Goal: Task Accomplishment & Management: Complete application form

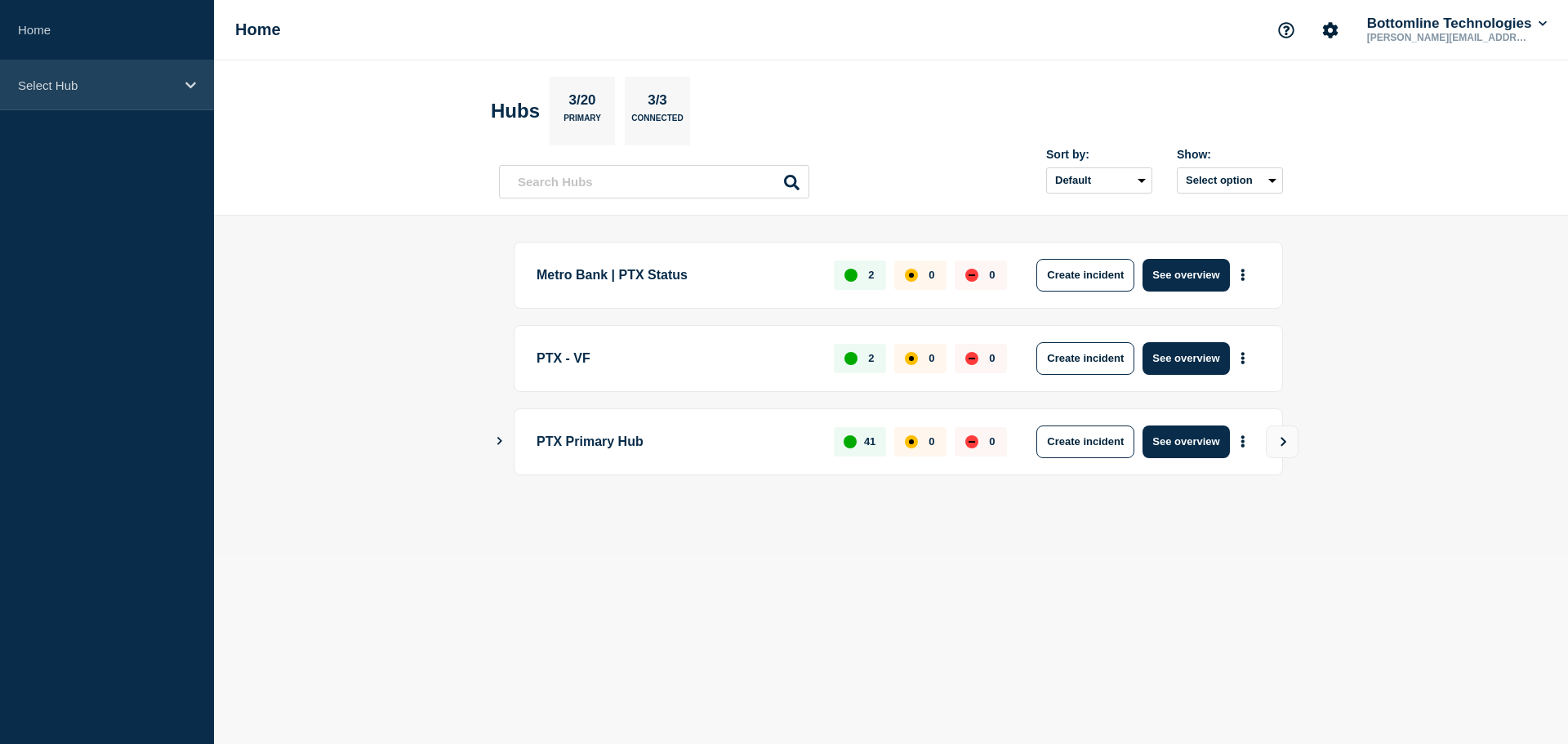
click at [133, 88] on p "Select Hub" at bounding box center [95, 86] width 156 height 14
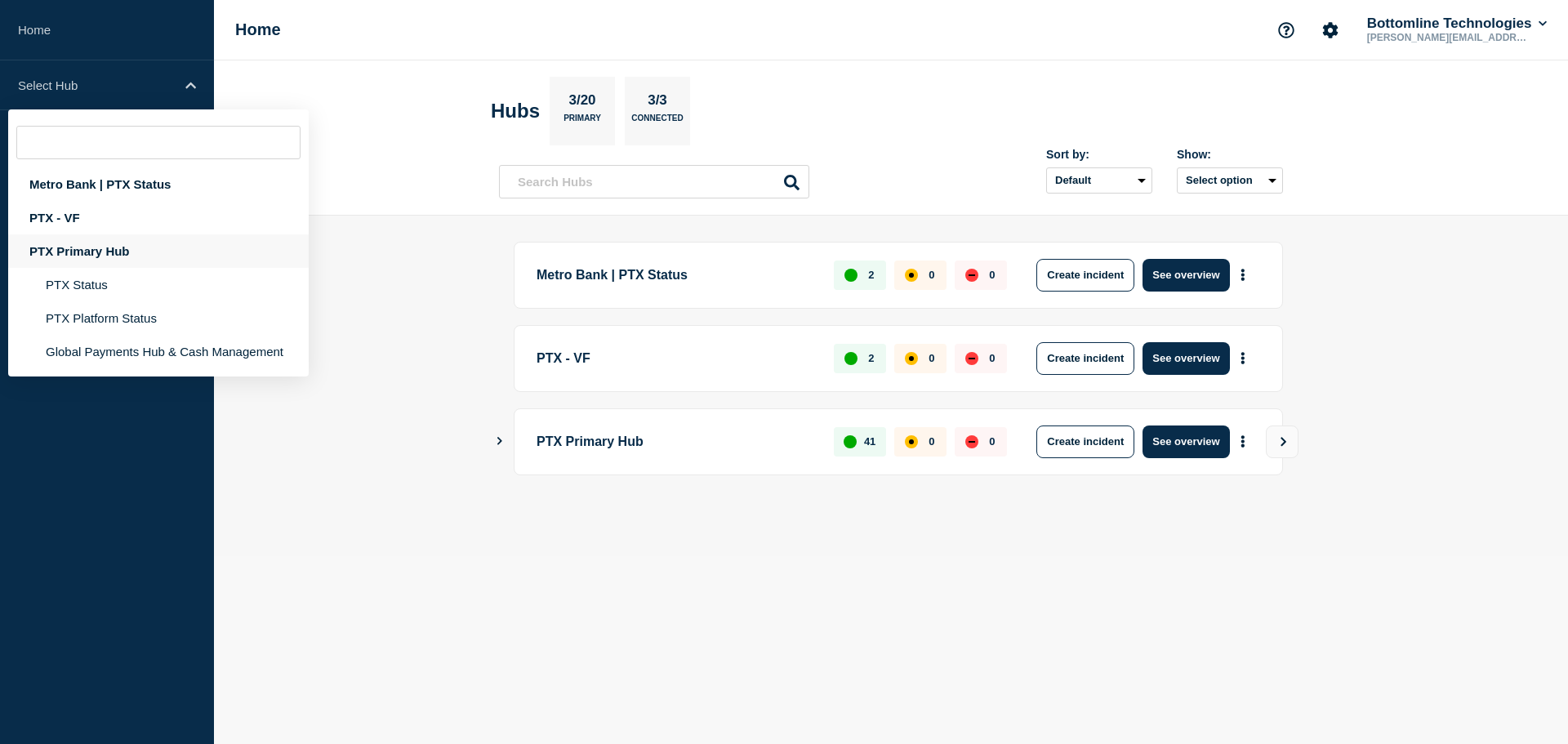
click at [86, 244] on div "PTX Primary Hub" at bounding box center [158, 251] width 301 height 33
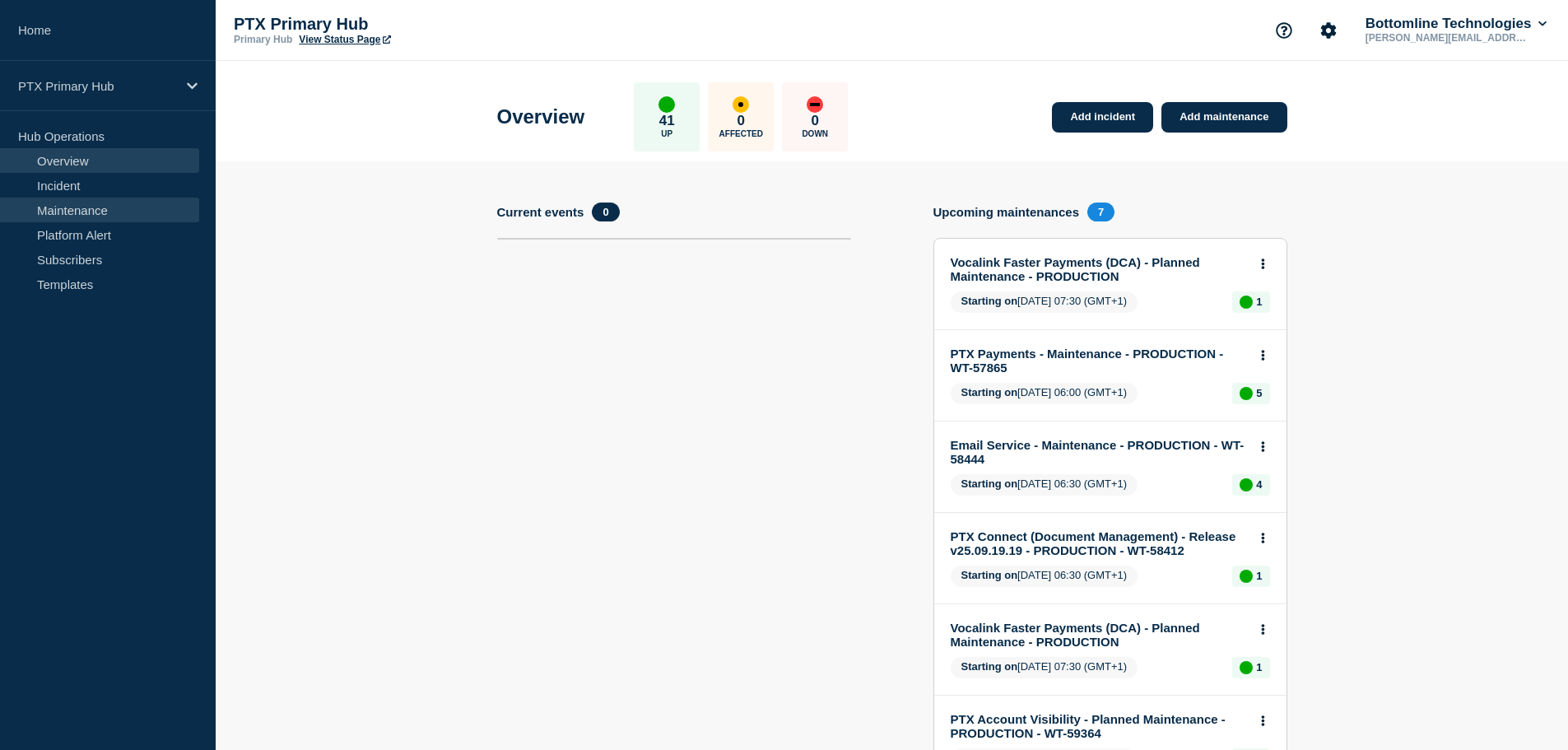
click at [70, 205] on link "Maintenance" at bounding box center [99, 209] width 199 height 25
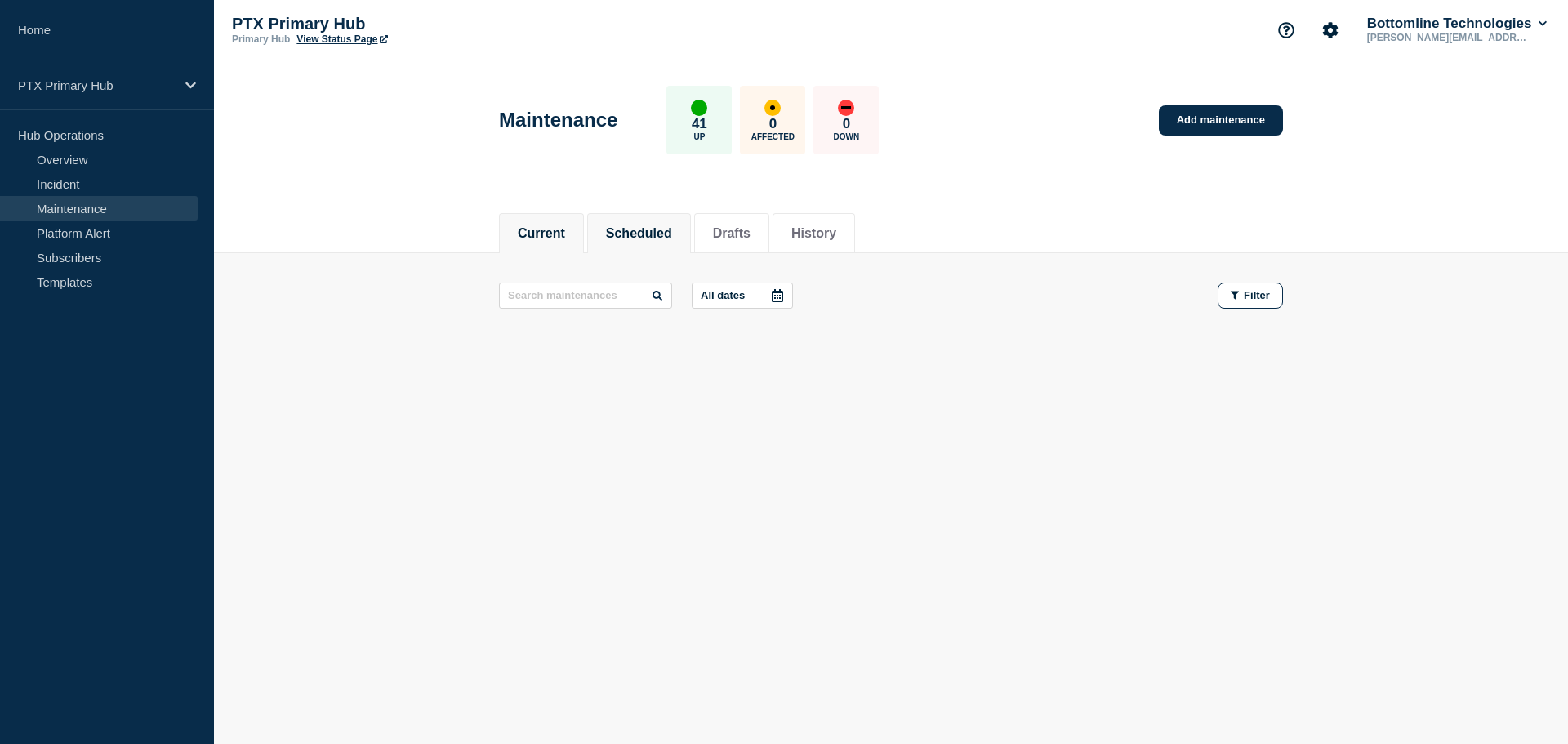
click at [657, 214] on li "Scheduled" at bounding box center [638, 233] width 103 height 40
click at [769, 239] on li "Drafts" at bounding box center [731, 233] width 75 height 40
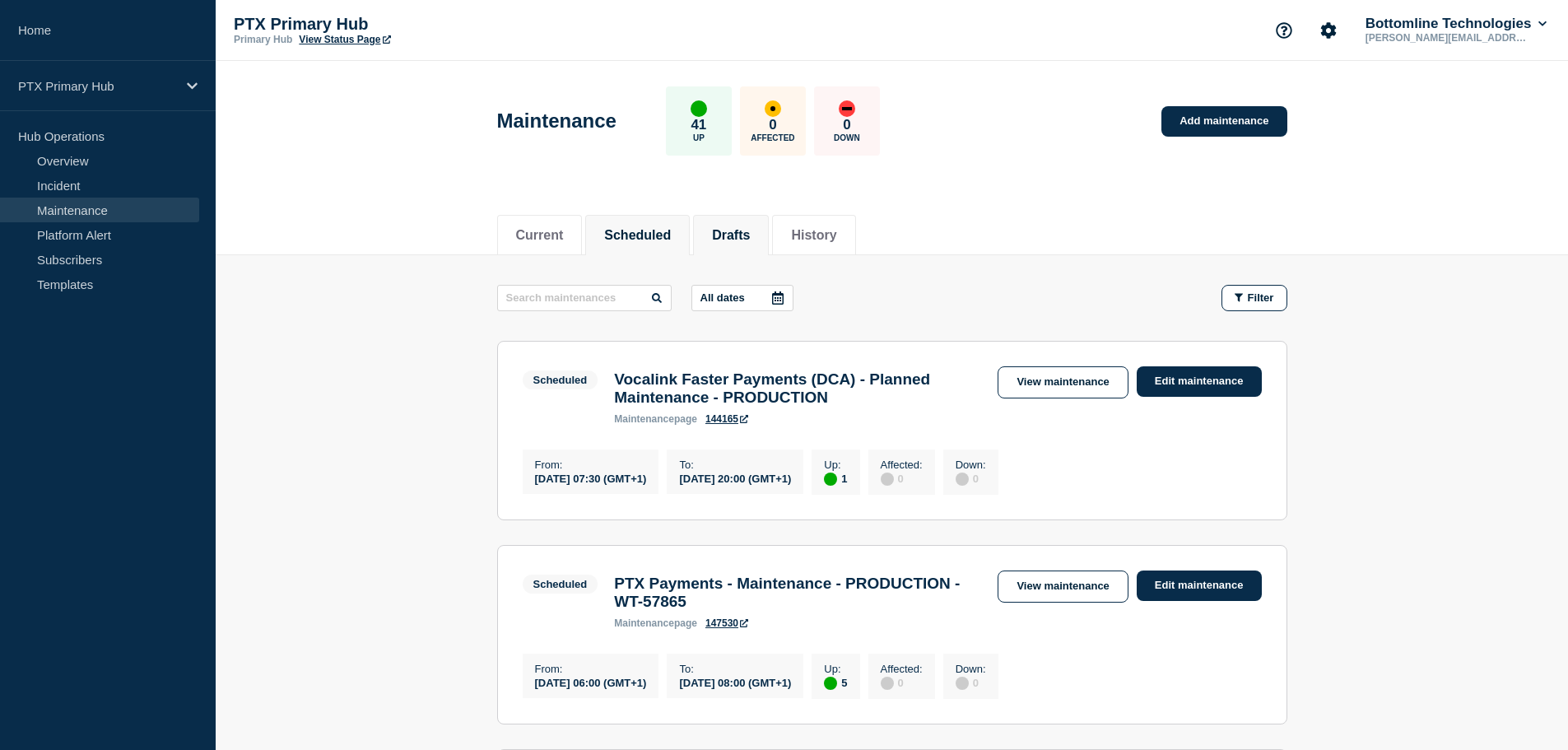
click at [724, 228] on li "Drafts" at bounding box center [730, 235] width 75 height 41
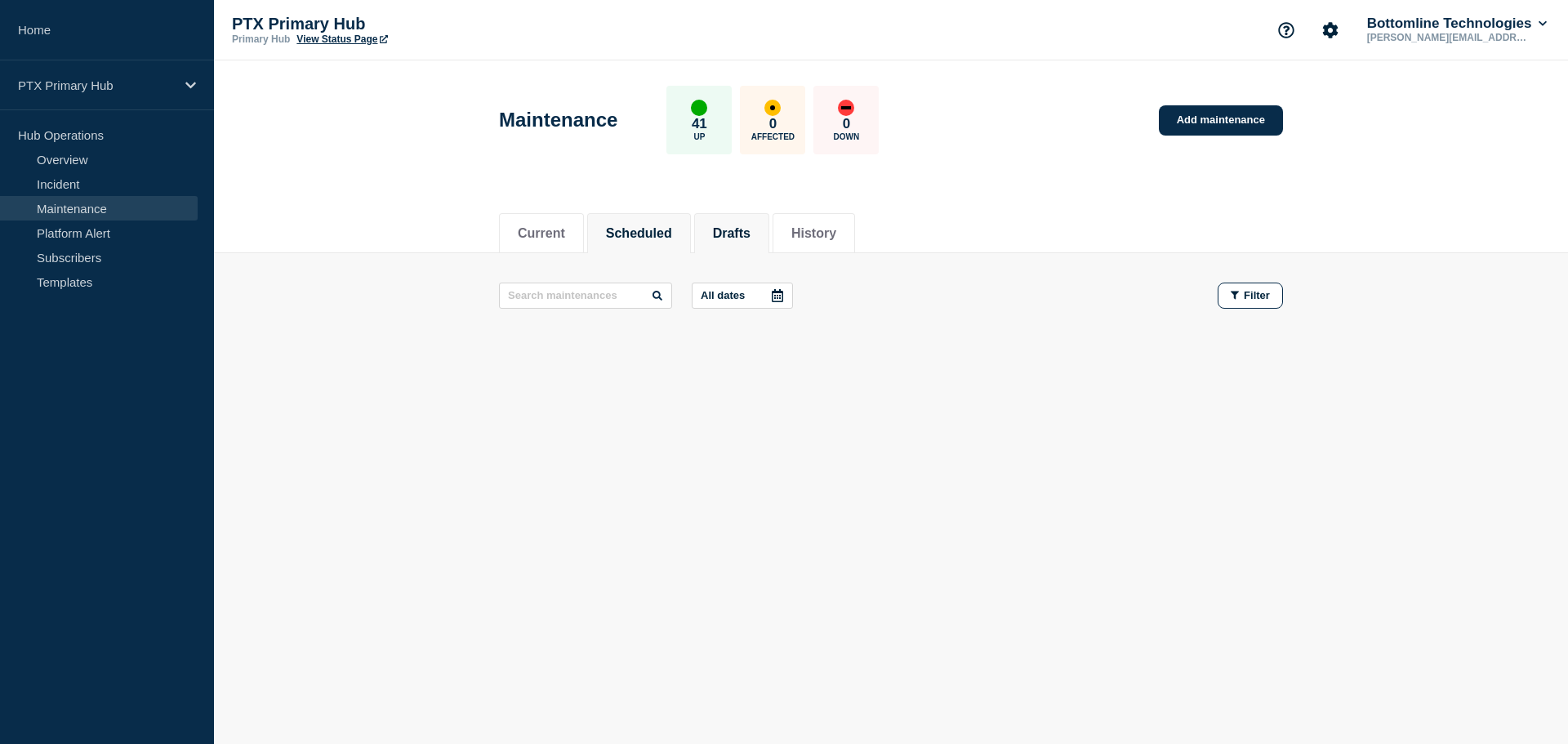
click at [672, 240] on button "Scheduled" at bounding box center [638, 233] width 66 height 15
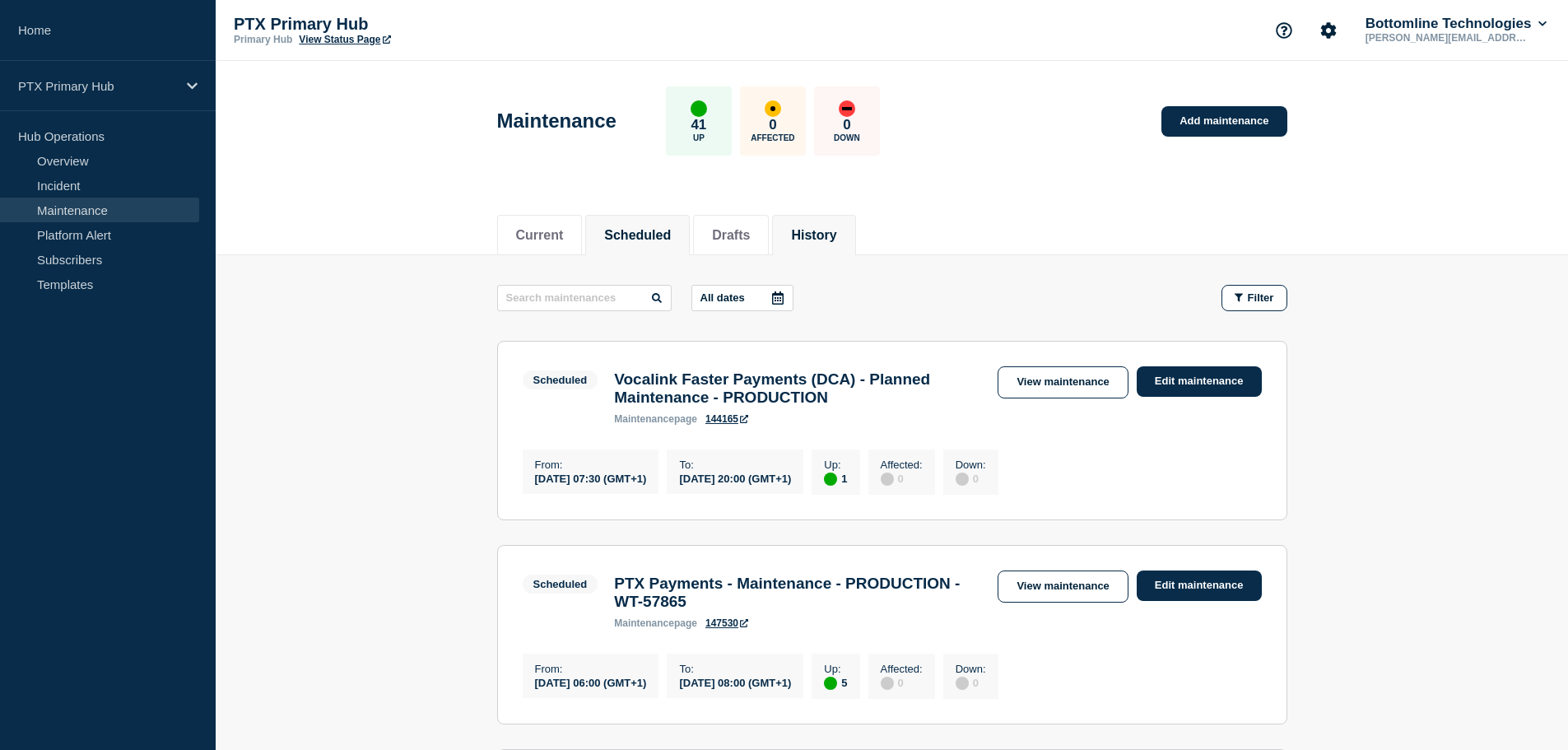
click at [804, 226] on li "History" at bounding box center [814, 235] width 83 height 41
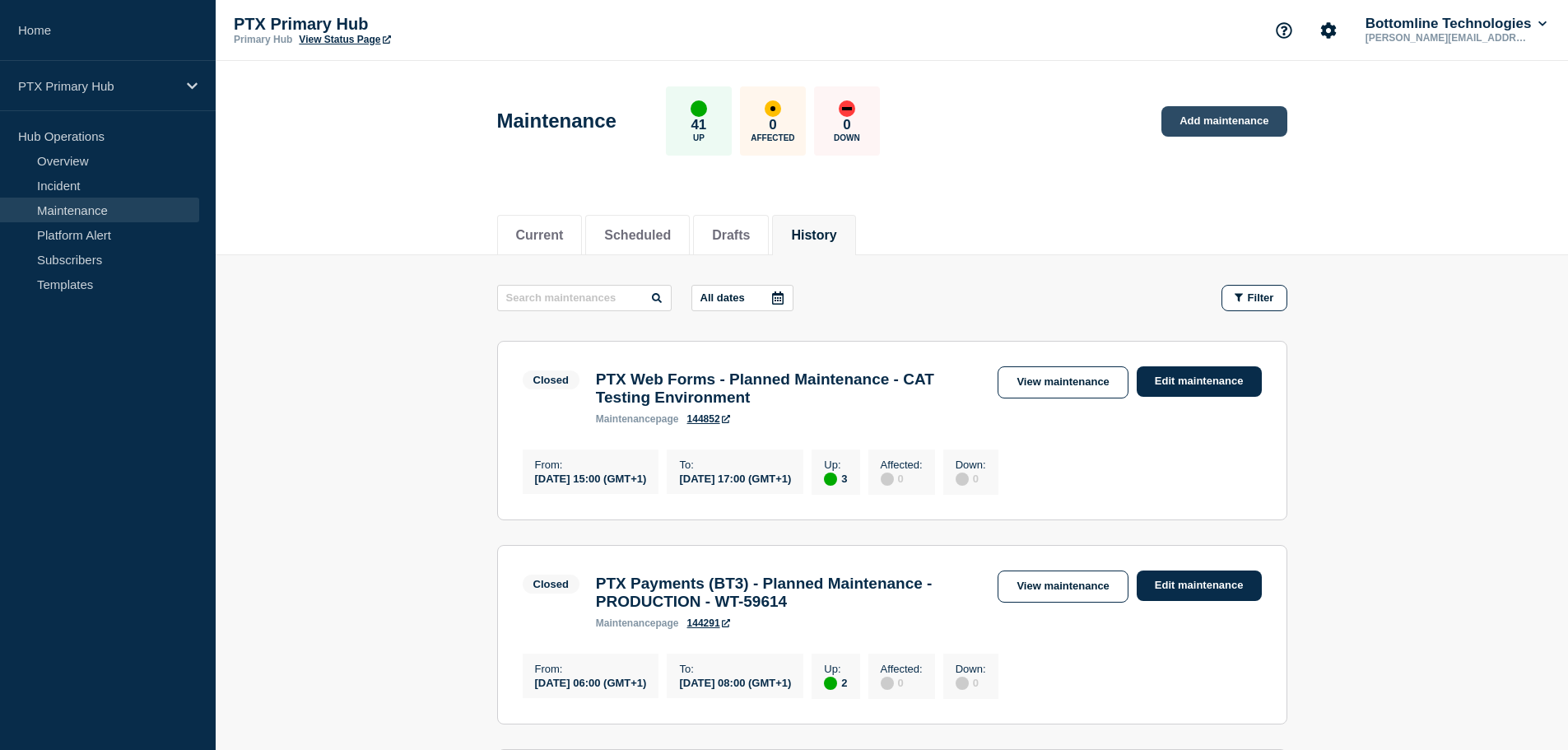
click at [1221, 125] on link "Add maintenance" at bounding box center [1224, 121] width 125 height 31
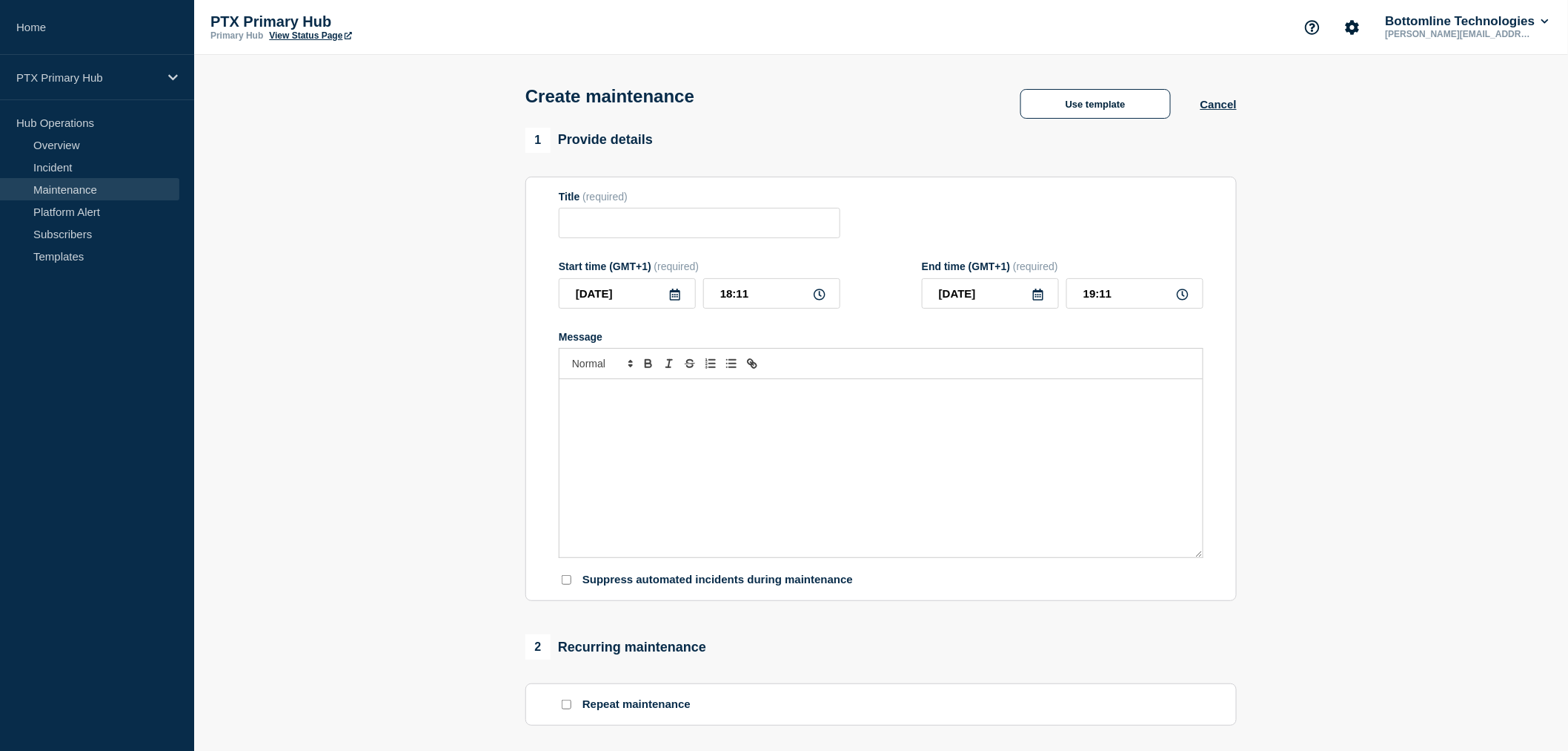
click at [745, 434] on div "Message" at bounding box center [881, 467] width 643 height 178
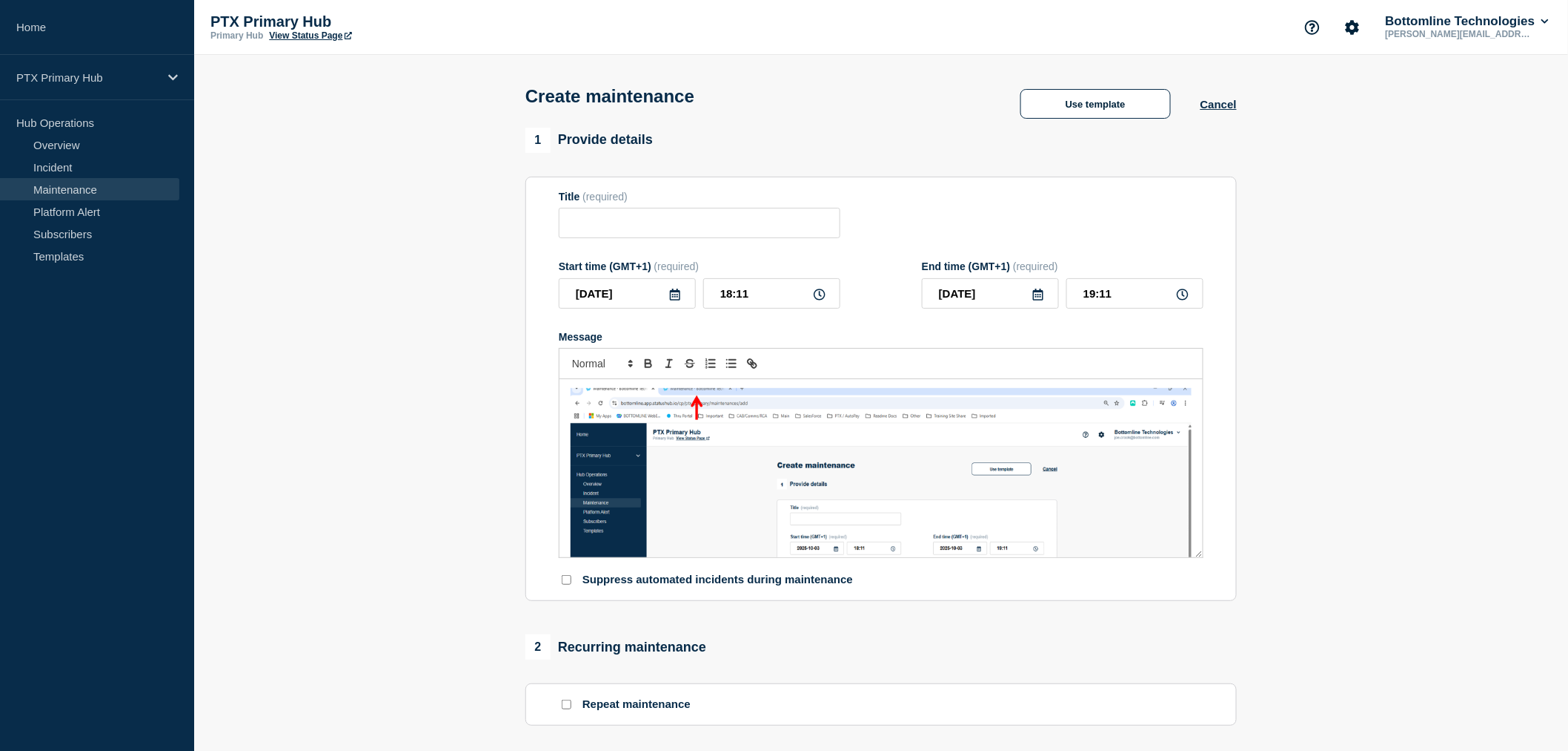
click at [760, 441] on img "Message" at bounding box center [882, 563] width 621 height 350
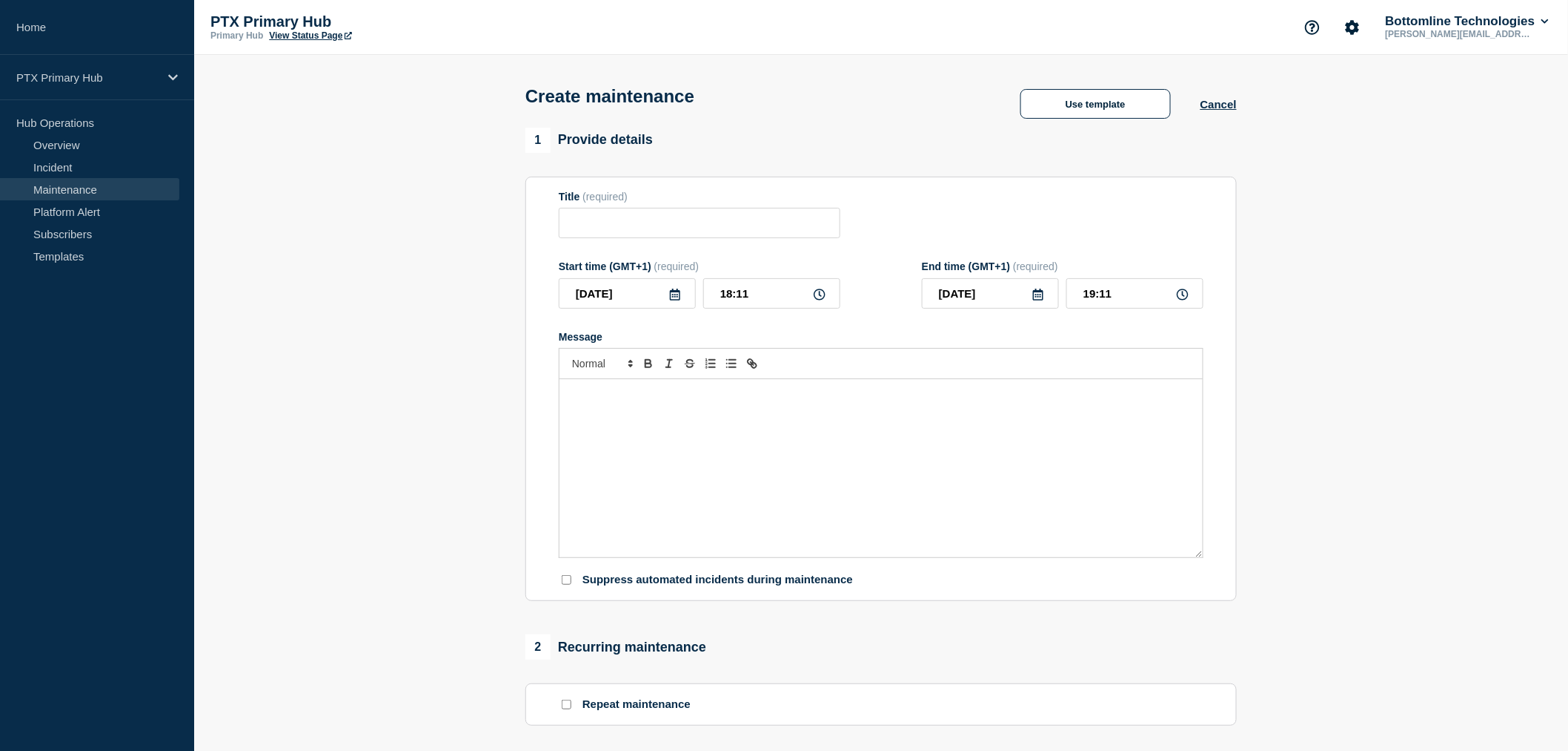
click at [776, 421] on div "Message" at bounding box center [881, 467] width 643 height 178
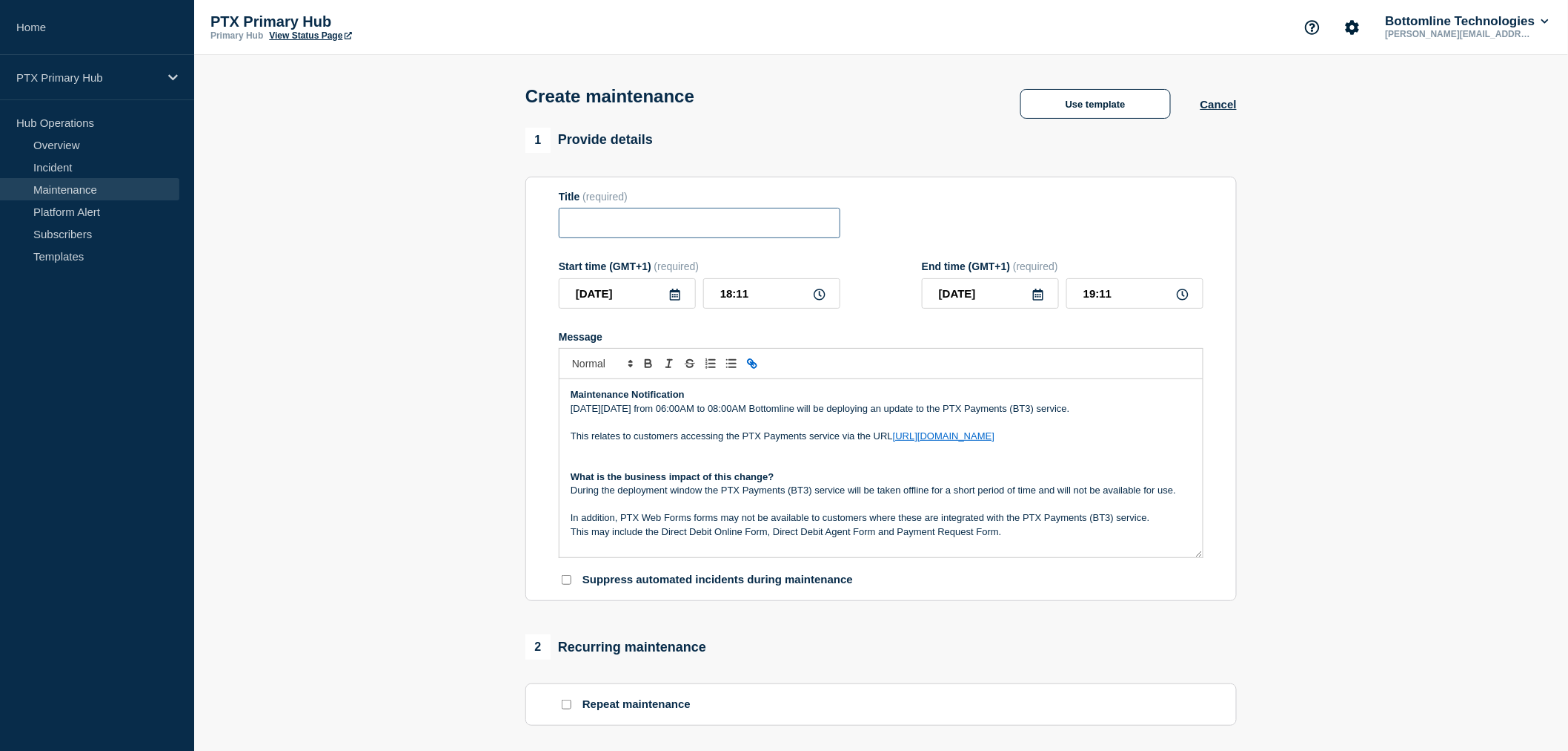
click at [619, 220] on input "Title" at bounding box center [700, 223] width 282 height 30
paste input "PTX Payments (BT3) - Planned Maintenance - PRODUCTION - WT-59614"
drag, startPoint x: 597, startPoint y: 229, endPoint x: 449, endPoint y: 221, distance: 148.2
click at [449, 221] on section "1 Provide details Title (required) PTX Payments (BT3) - Planned Maintenance - P…" at bounding box center [882, 642] width 1374 height 1030
click at [563, 229] on input "PTX Payments (BT3) - Planned Maintenance - PRODUCTION - WT-59614" at bounding box center [700, 223] width 282 height 30
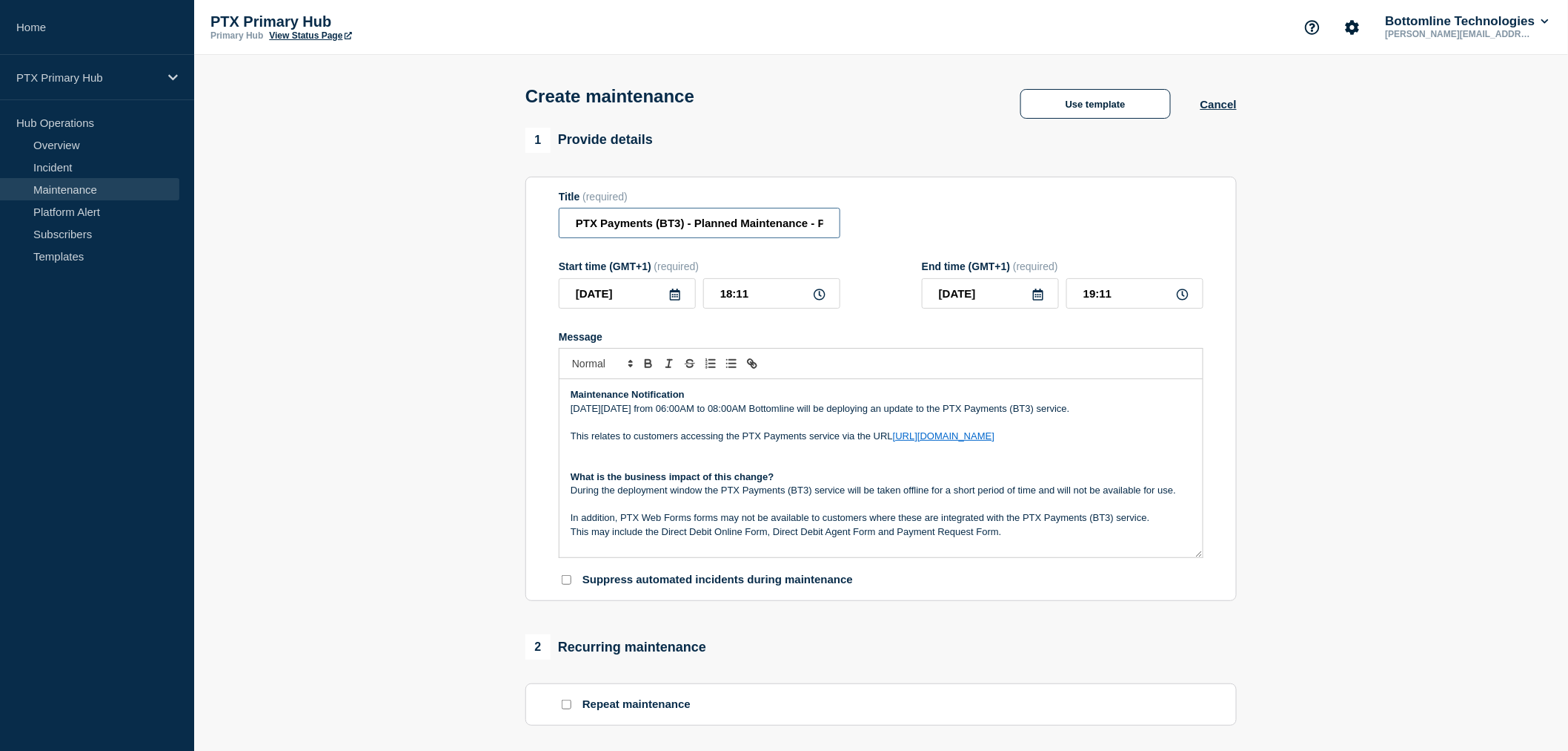
click at [581, 227] on input "PTX Payments (BT3) - Planned Maintenance - PRODUCTION - WT-59614" at bounding box center [700, 223] width 282 height 30
click at [567, 228] on input "PTX Payments (BT3) - Planned Maintenance - PRODUCTION - WT-59614" at bounding box center [700, 223] width 282 height 30
type input "PTX Payments (BT3) - Planned Maintenance - PRODUCTION - WT-59614"
click at [404, 255] on section "1 Provide details Title (required) PTX Payments (BT3) - Planned Maintenance - P…" at bounding box center [882, 642] width 1374 height 1030
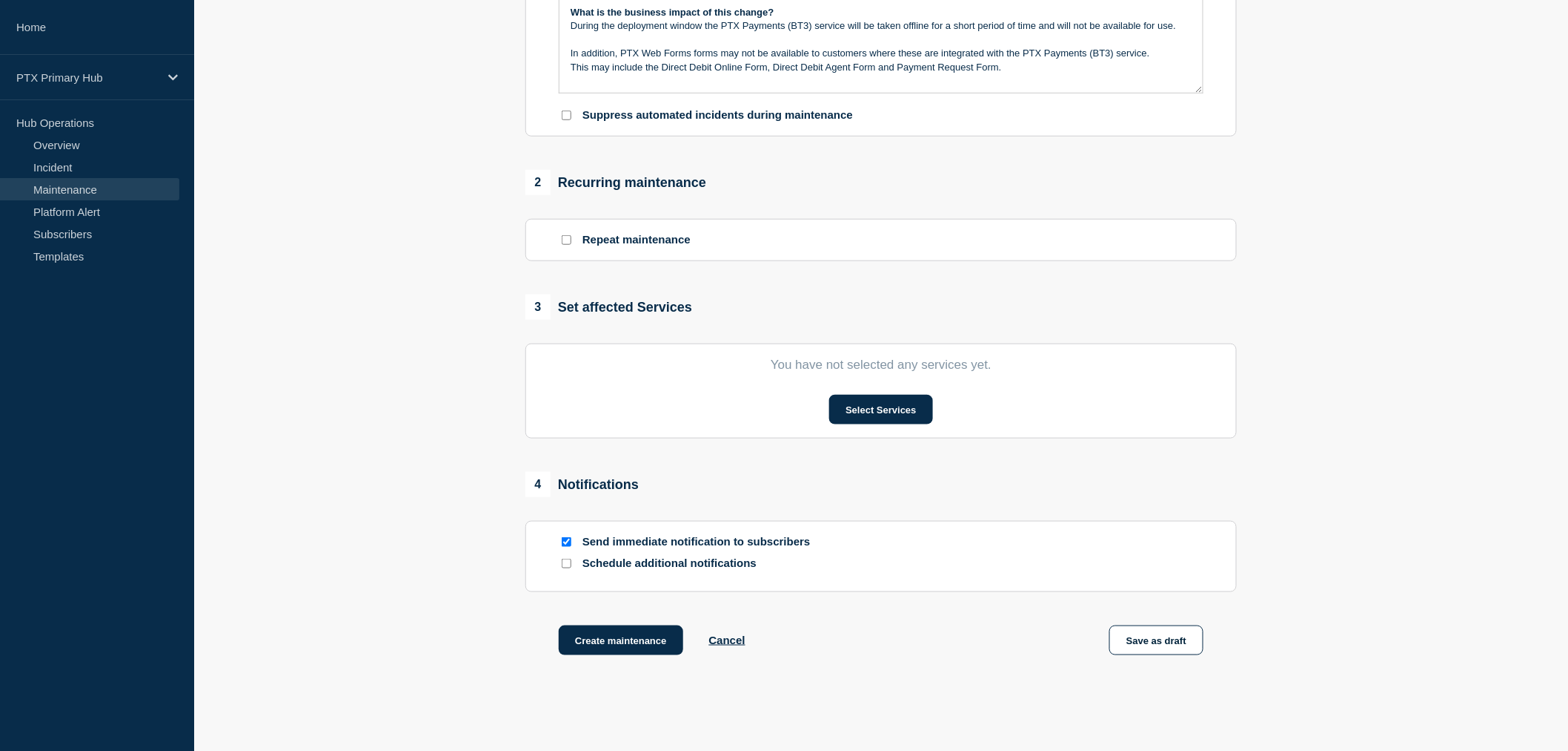
scroll to position [494, 0]
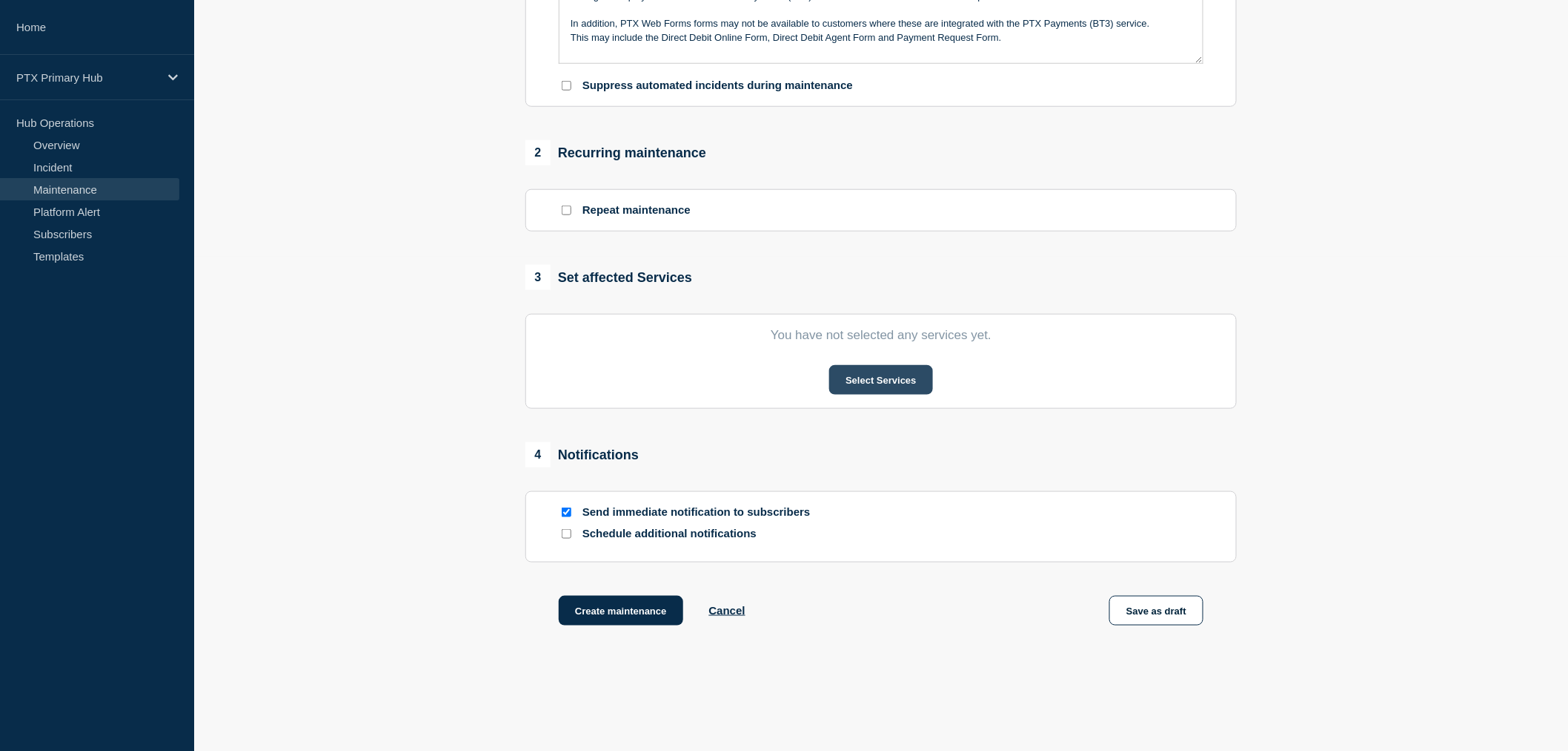
click at [858, 393] on button "Select Services" at bounding box center [880, 380] width 103 height 29
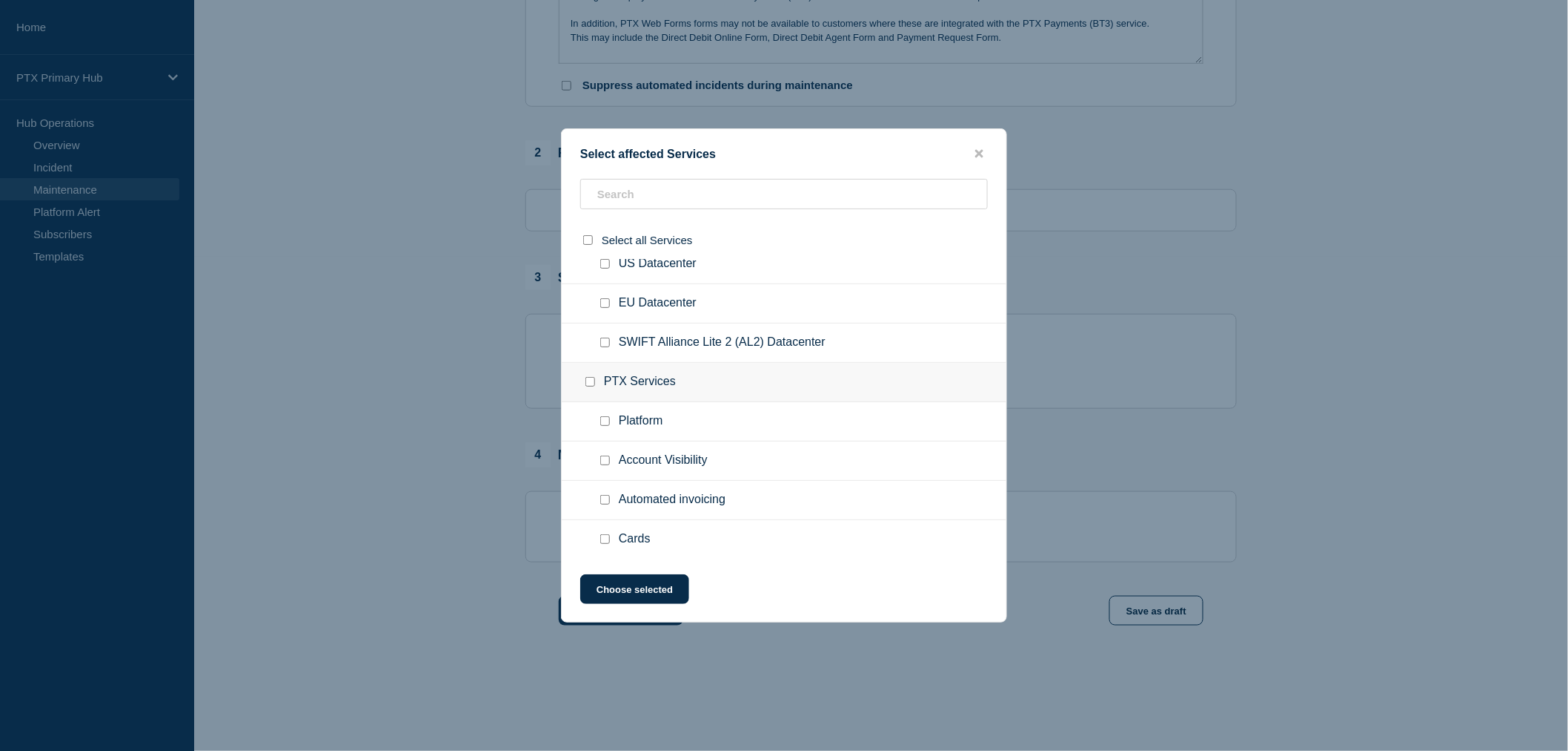
scroll to position [412, 0]
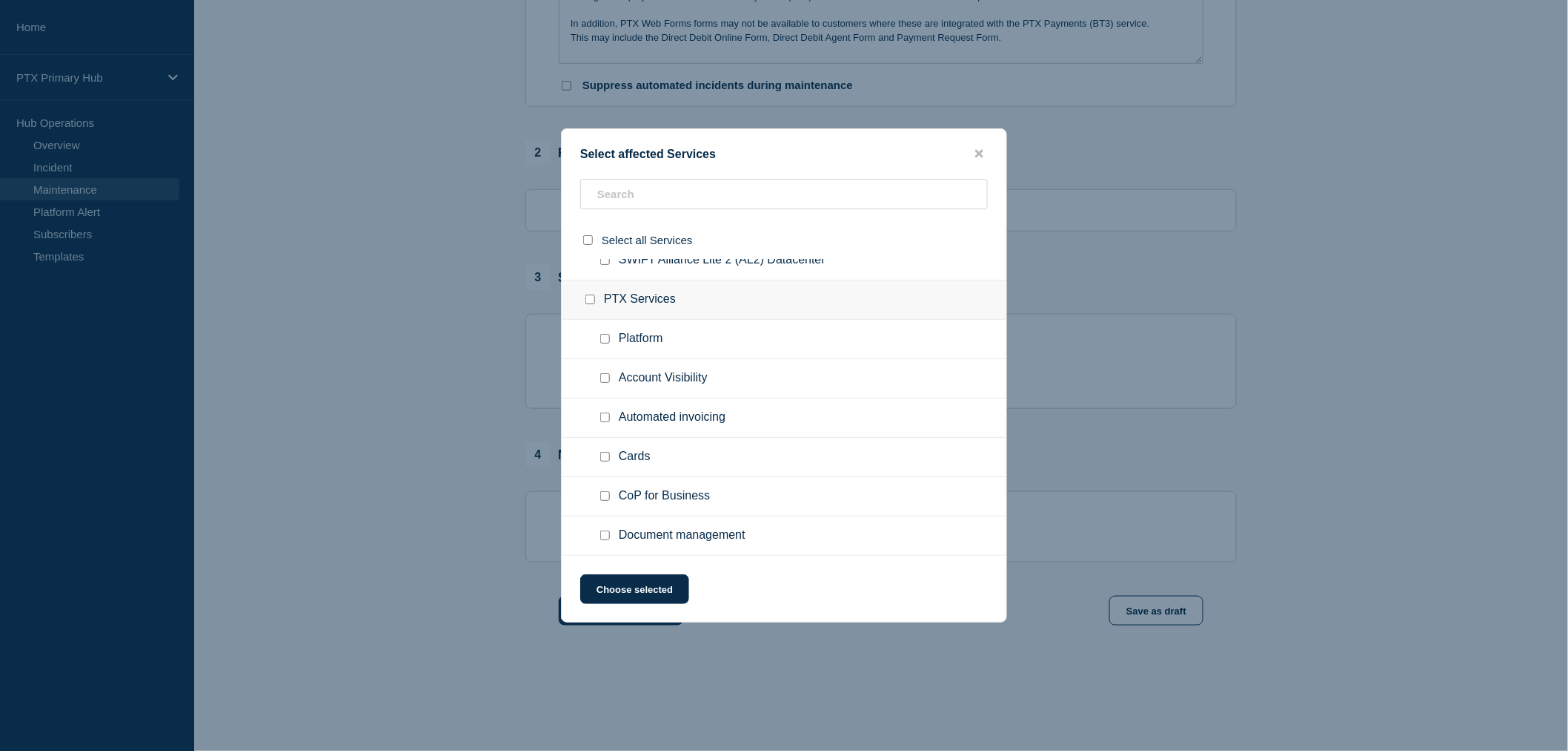
click at [604, 335] on input "Platform checkbox" at bounding box center [605, 338] width 10 height 10
checkbox input "true"
click at [601, 374] on input "Account Visibility checkbox" at bounding box center [605, 378] width 10 height 10
checkbox input "true"
click at [599, 412] on div at bounding box center [608, 417] width 21 height 15
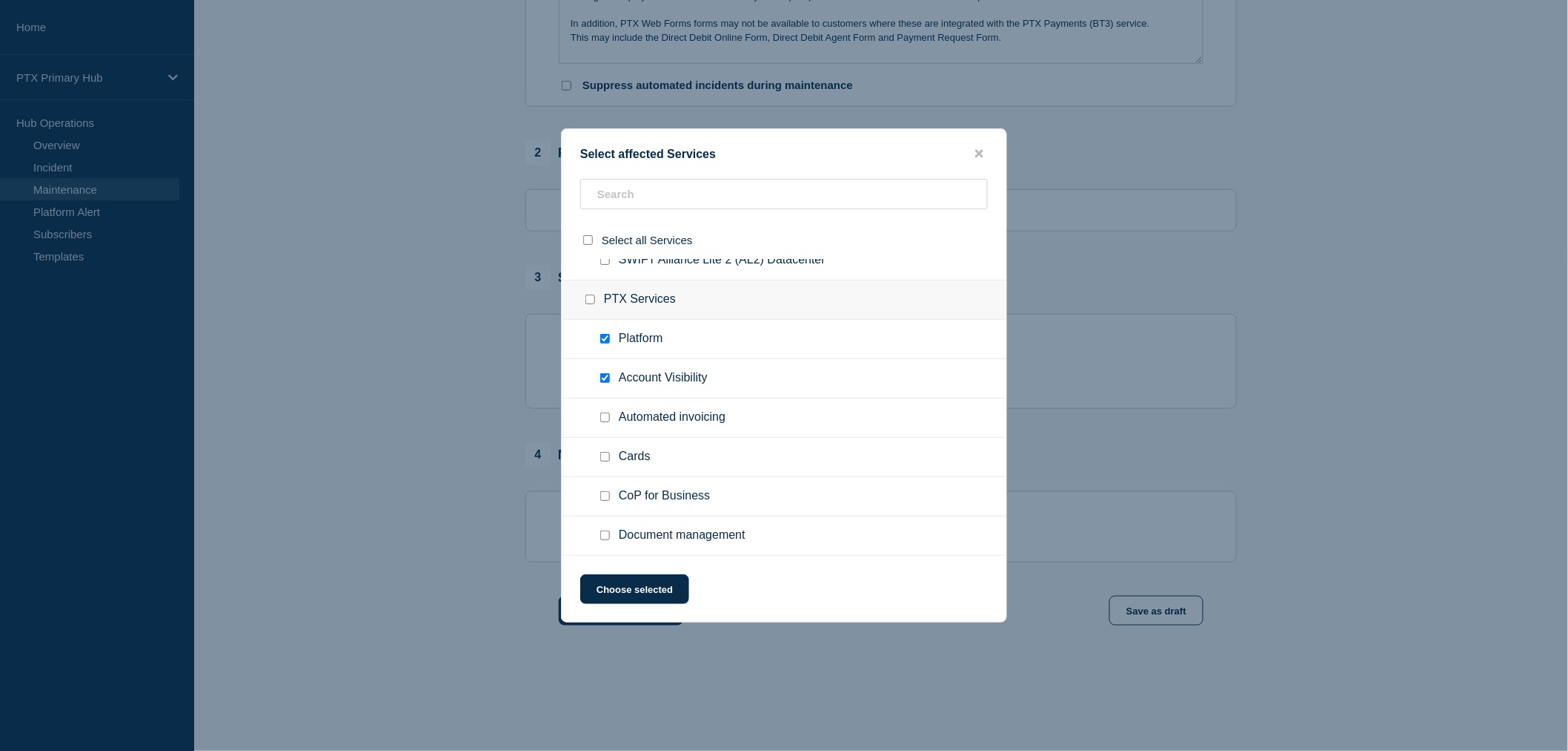
click at [606, 452] on input "Cards checkbox" at bounding box center [605, 456] width 10 height 10
checkbox input "true"
click at [677, 580] on button "Choose selected" at bounding box center [635, 588] width 109 height 29
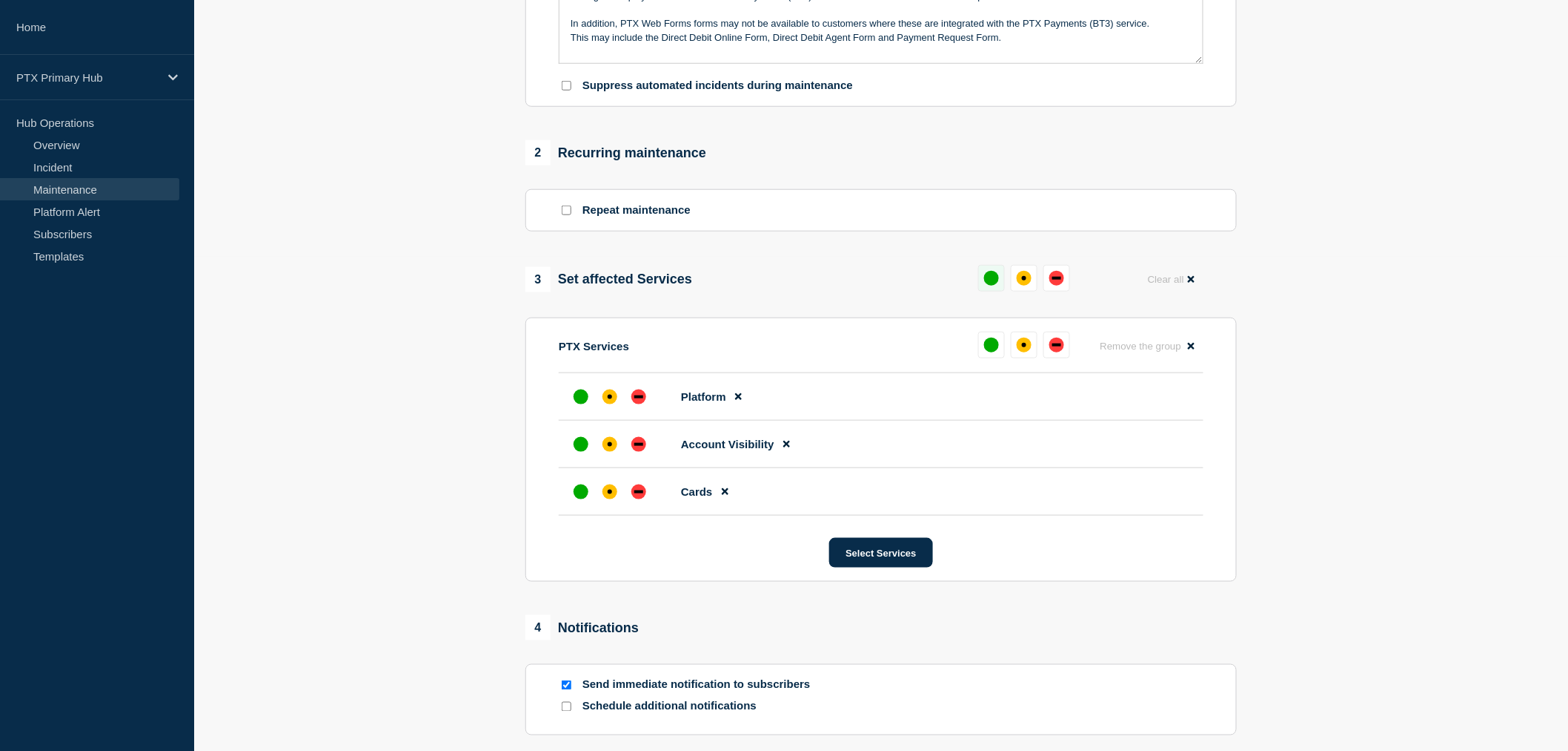
click at [987, 285] on div "up" at bounding box center [991, 278] width 15 height 15
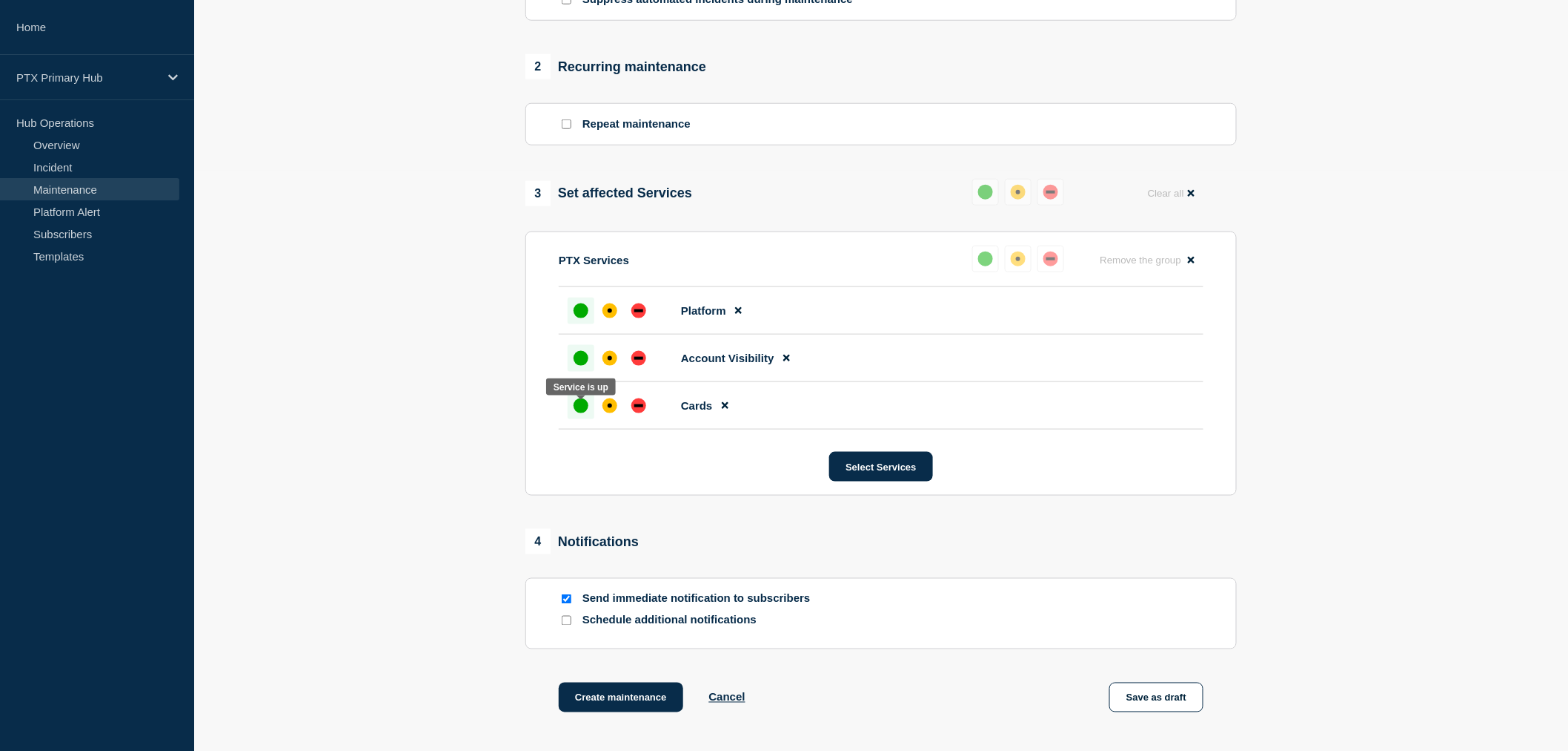
scroll to position [554, 0]
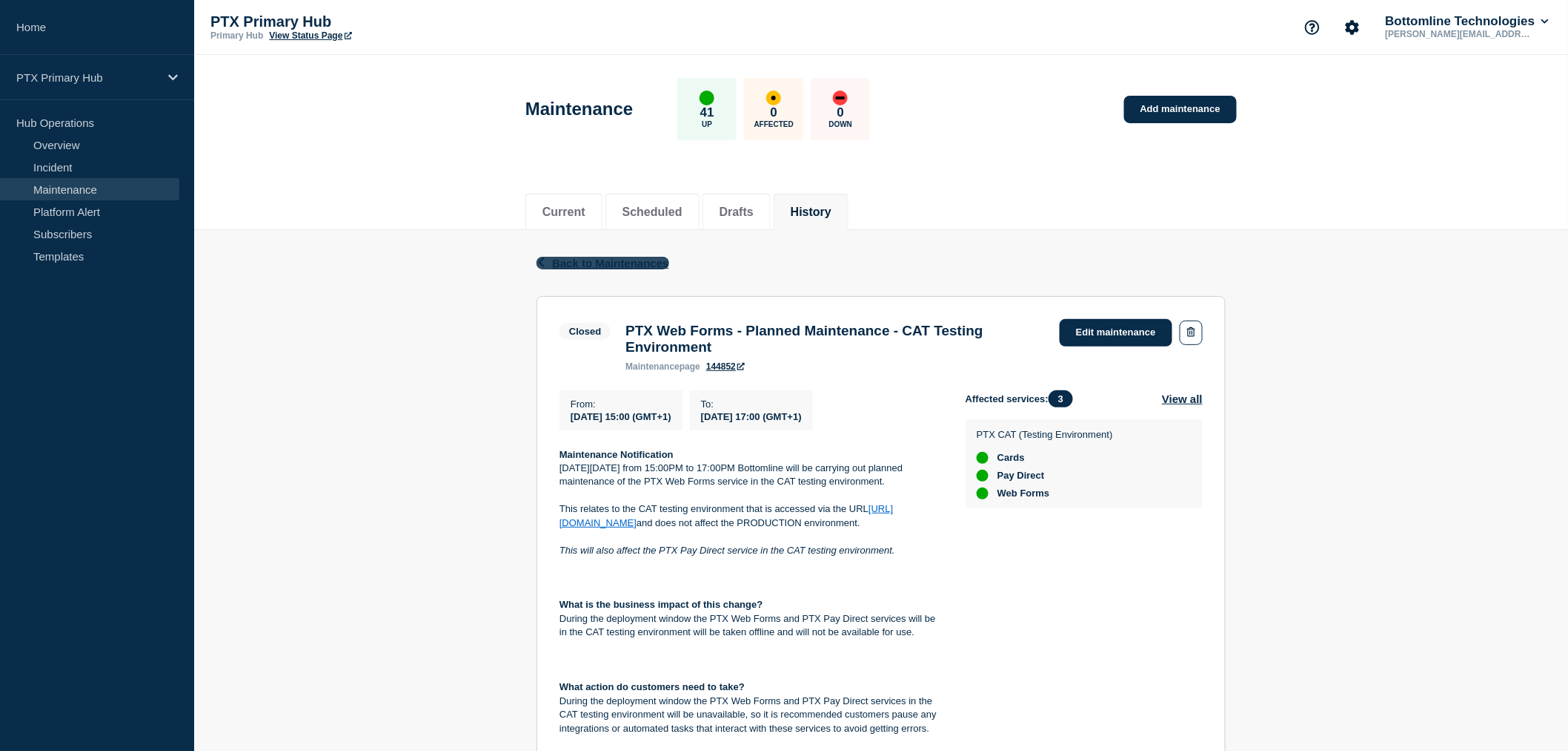
click at [651, 263] on span "Back to Maintenances" at bounding box center [610, 263] width 117 height 13
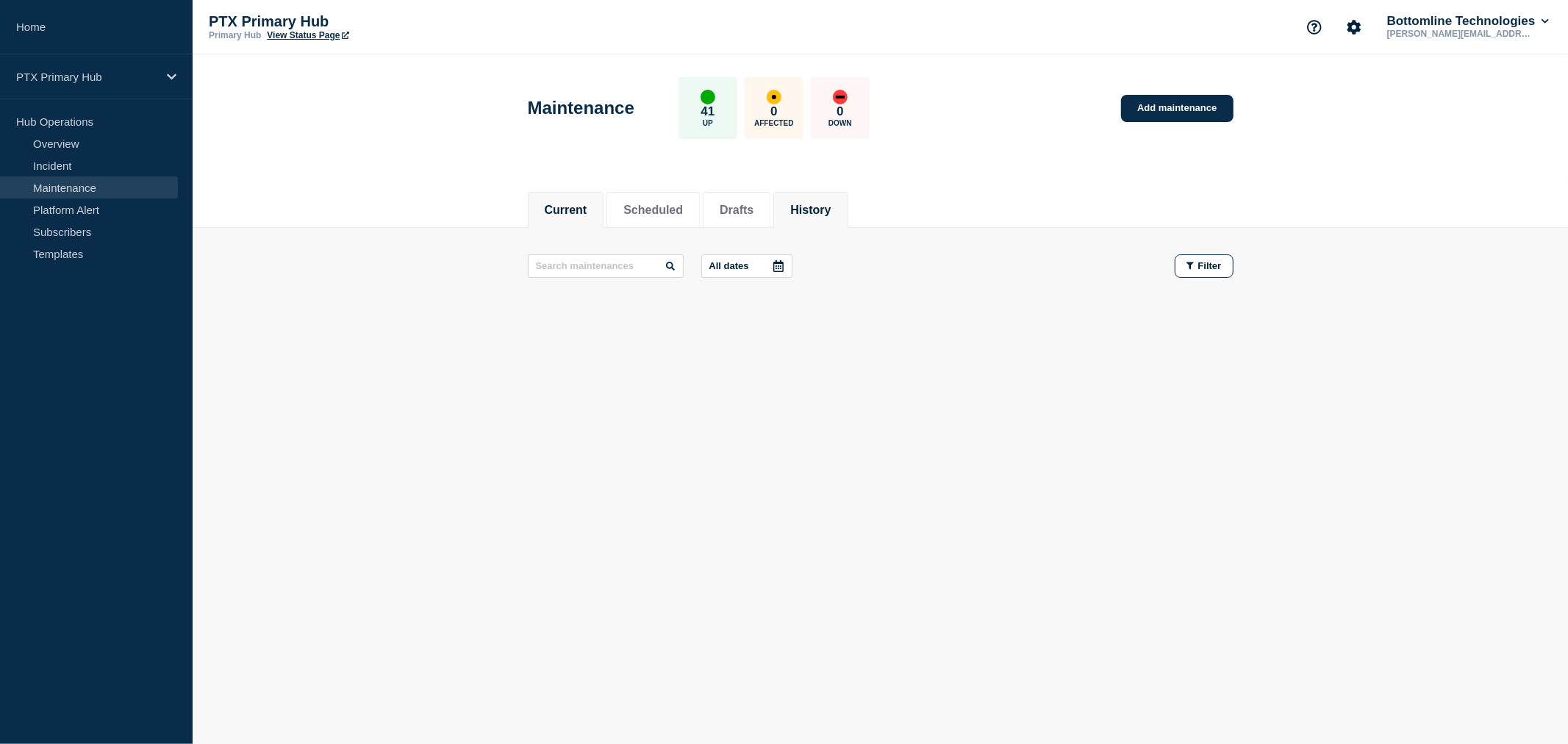
click at [819, 204] on button "History" at bounding box center [811, 210] width 41 height 13
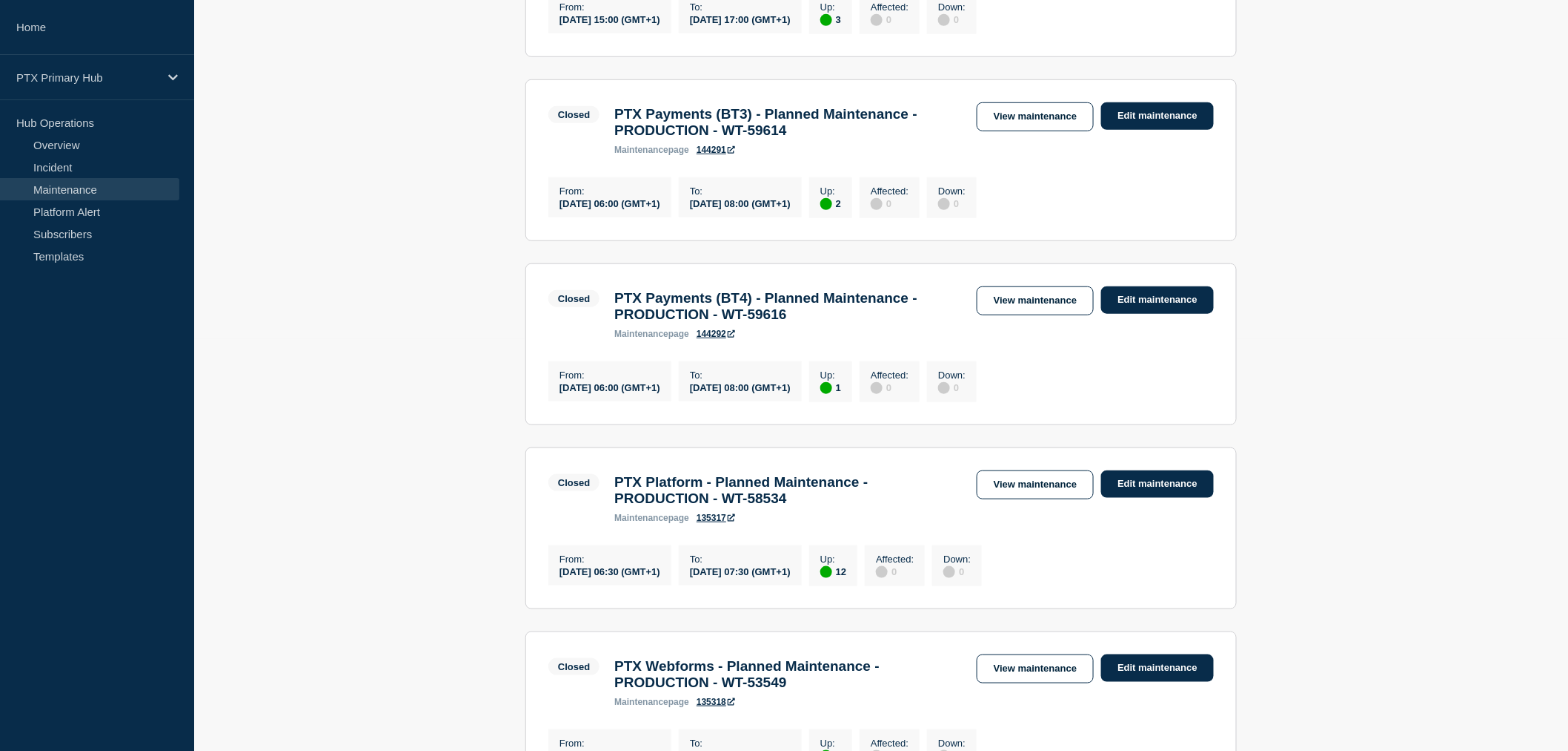
scroll to position [164, 0]
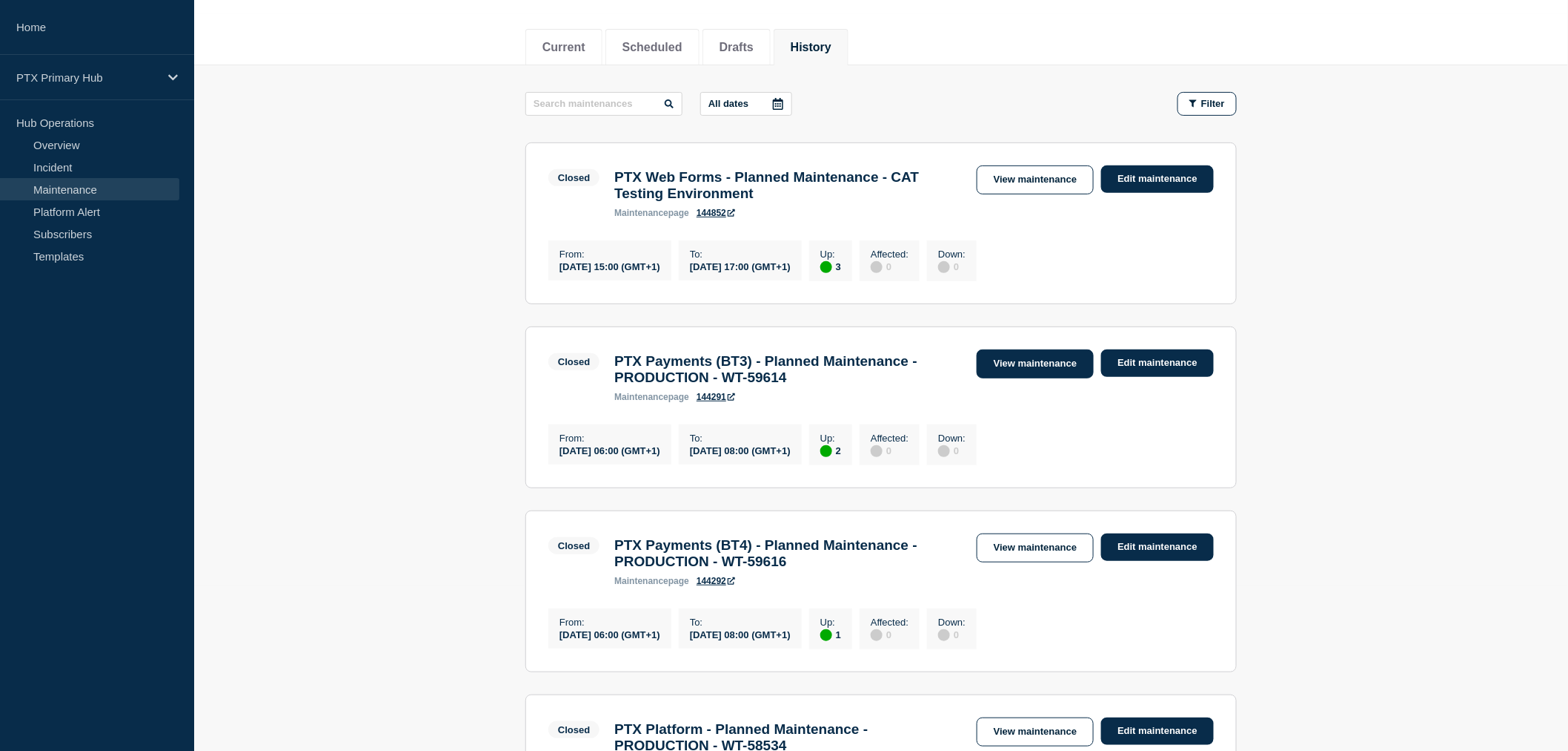
click at [1011, 370] on link "View maintenance" at bounding box center [1035, 363] width 117 height 29
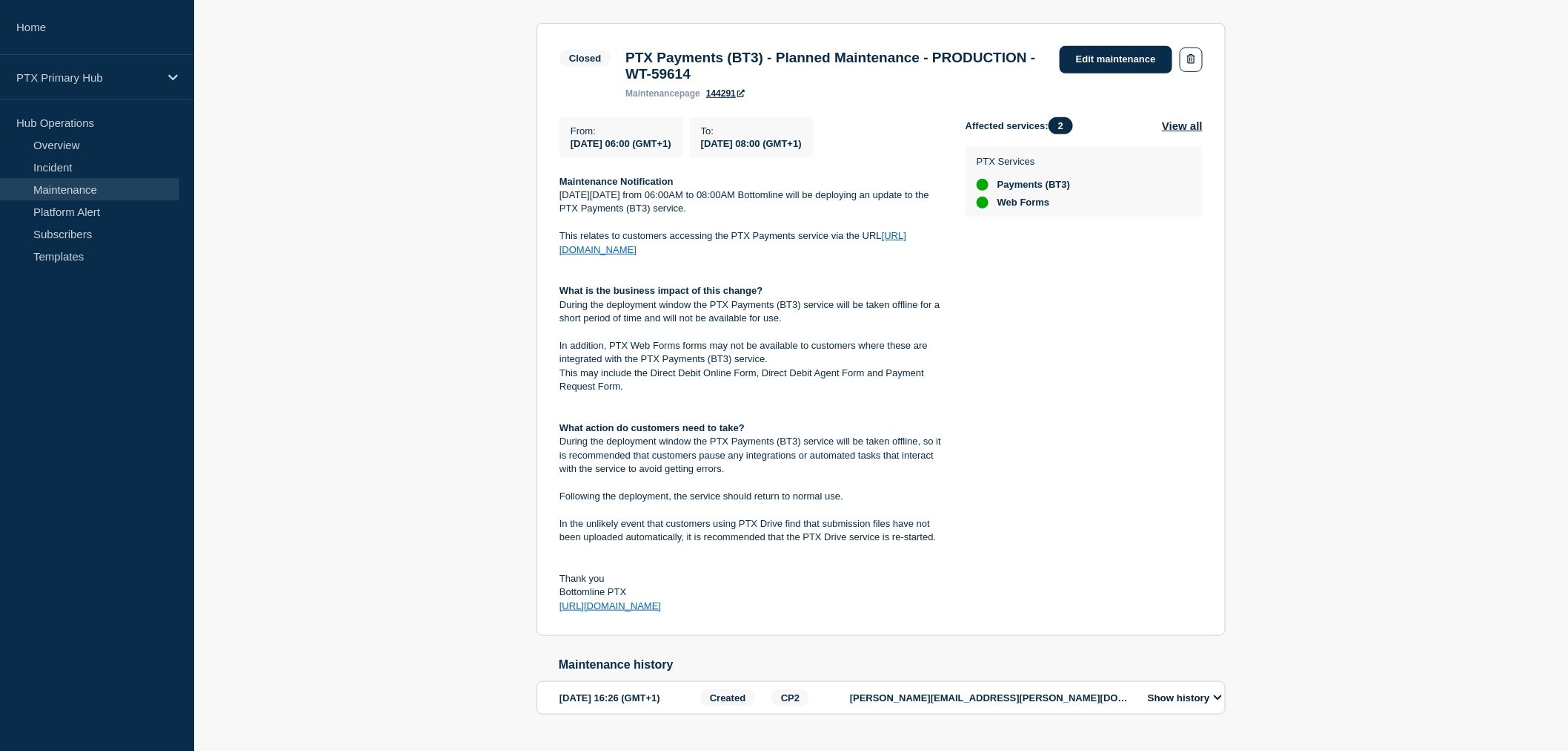
scroll to position [246, 0]
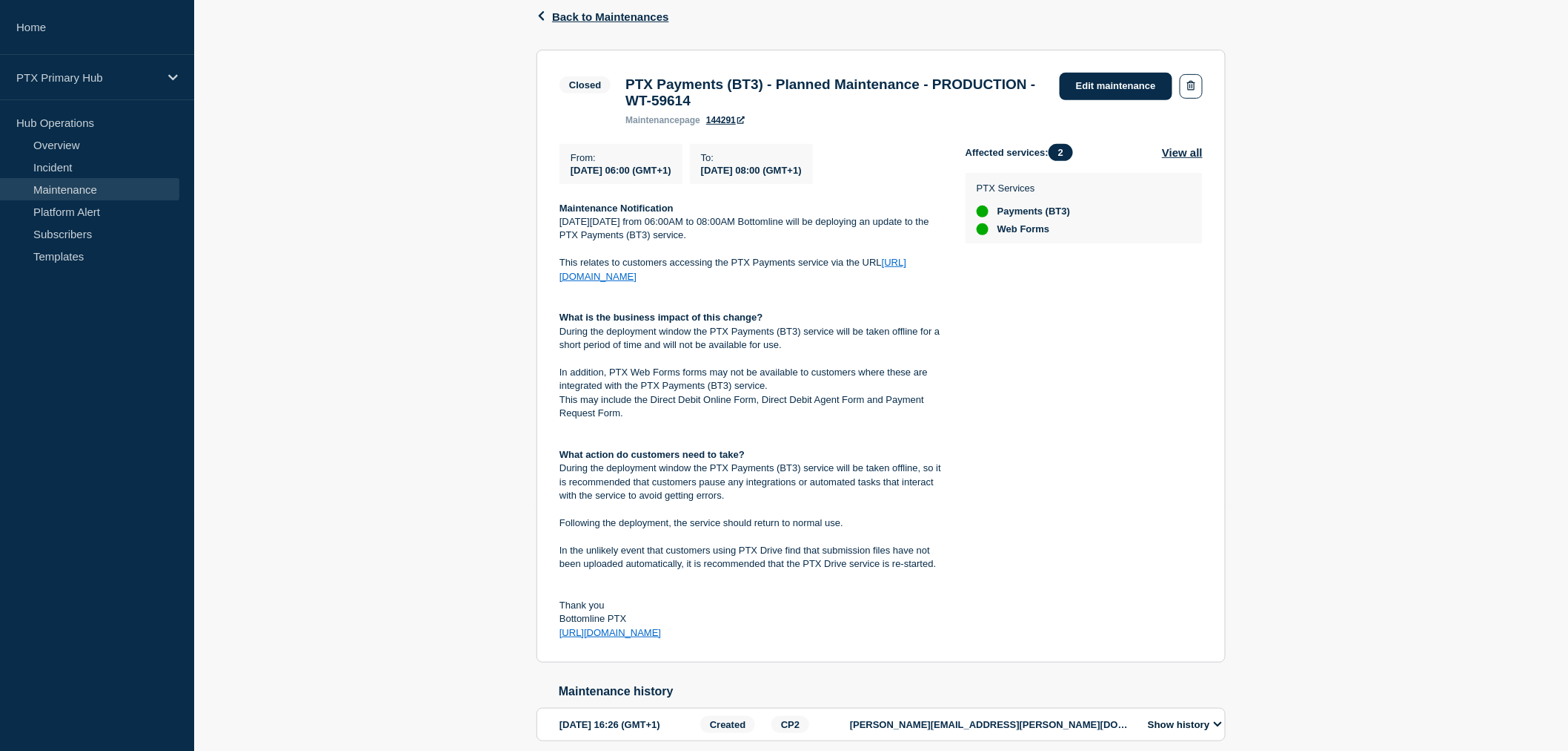
click at [511, 289] on div "Back Back to Maintenances Closed PTX Payments (BT3) - Planned Maintenance - PRO…" at bounding box center [882, 386] width 1374 height 805
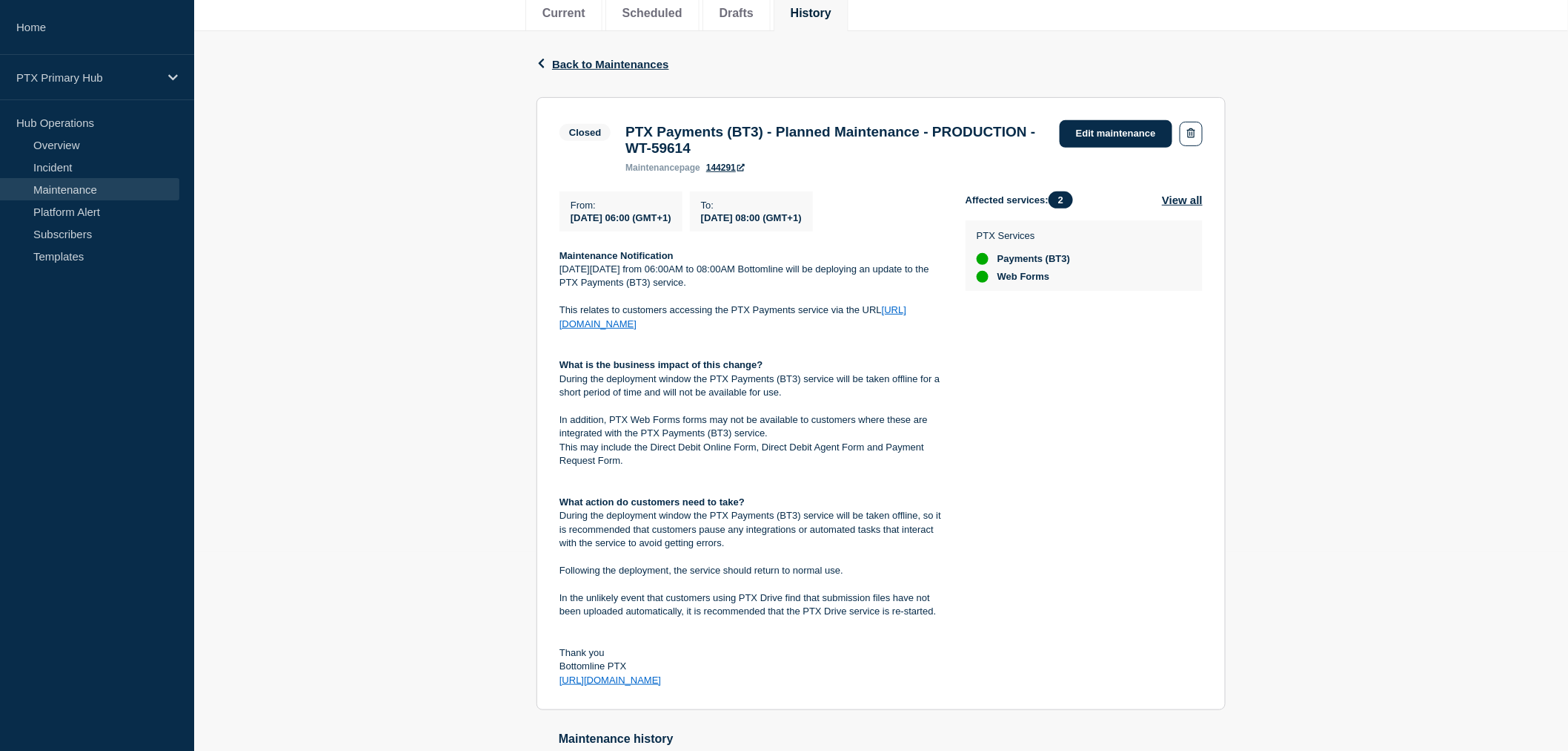
scroll to position [195, 0]
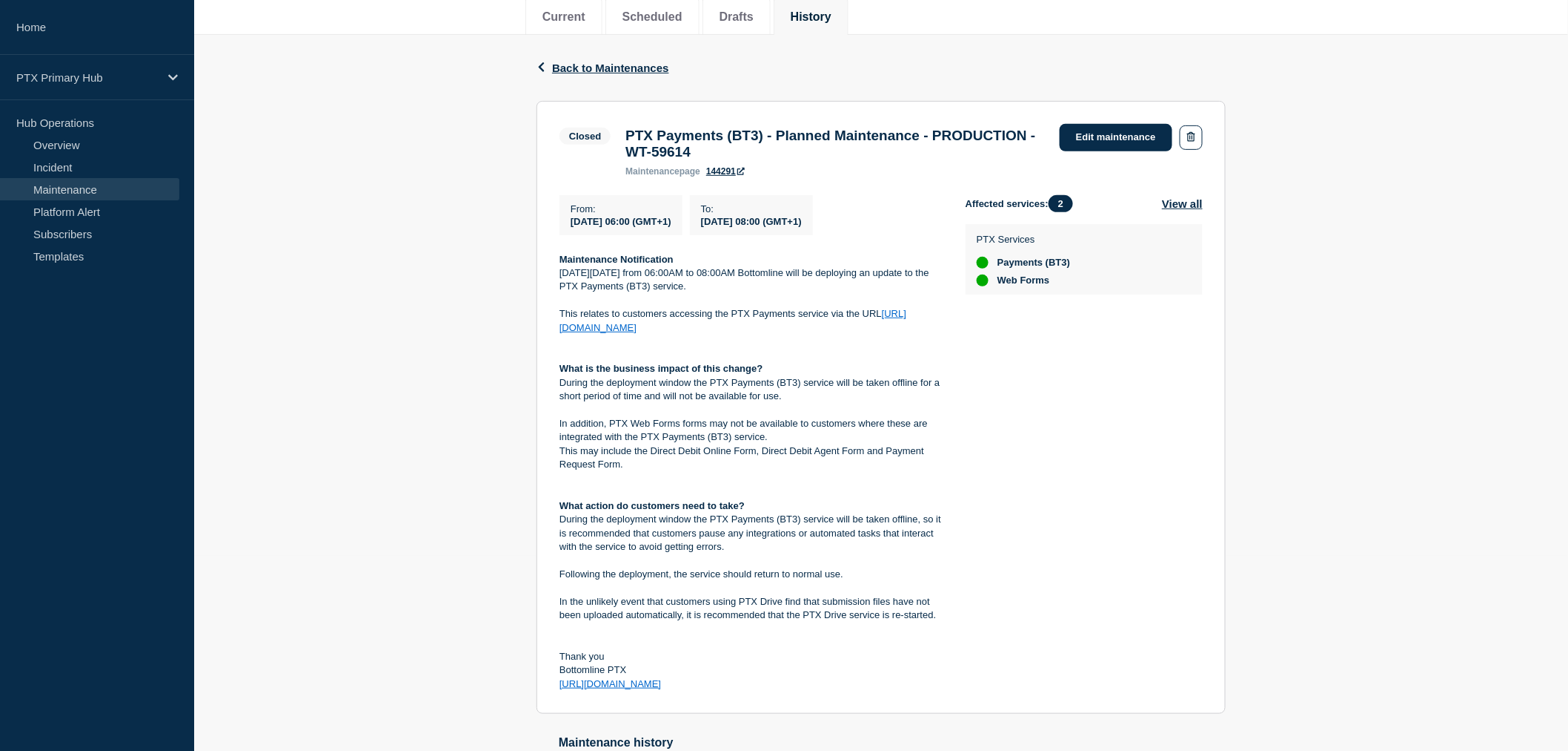
drag, startPoint x: 556, startPoint y: 262, endPoint x: 841, endPoint y: 707, distance: 528.4
click at [841, 675] on section "Closed PTX Payments (BT3) - Planned Maintenance - PRODUCTION - WT-59614 mainten…" at bounding box center [881, 407] width 689 height 613
drag, startPoint x: 1463, startPoint y: 685, endPoint x: 68, endPoint y: 442, distance: 1416.0
click at [1392, 660] on div "Back Back to Maintenances Closed PTX Payments (BT3) - Planned Maintenance - PRO…" at bounding box center [882, 437] width 1374 height 805
drag, startPoint x: 561, startPoint y: 256, endPoint x: 796, endPoint y: 685, distance: 489.1
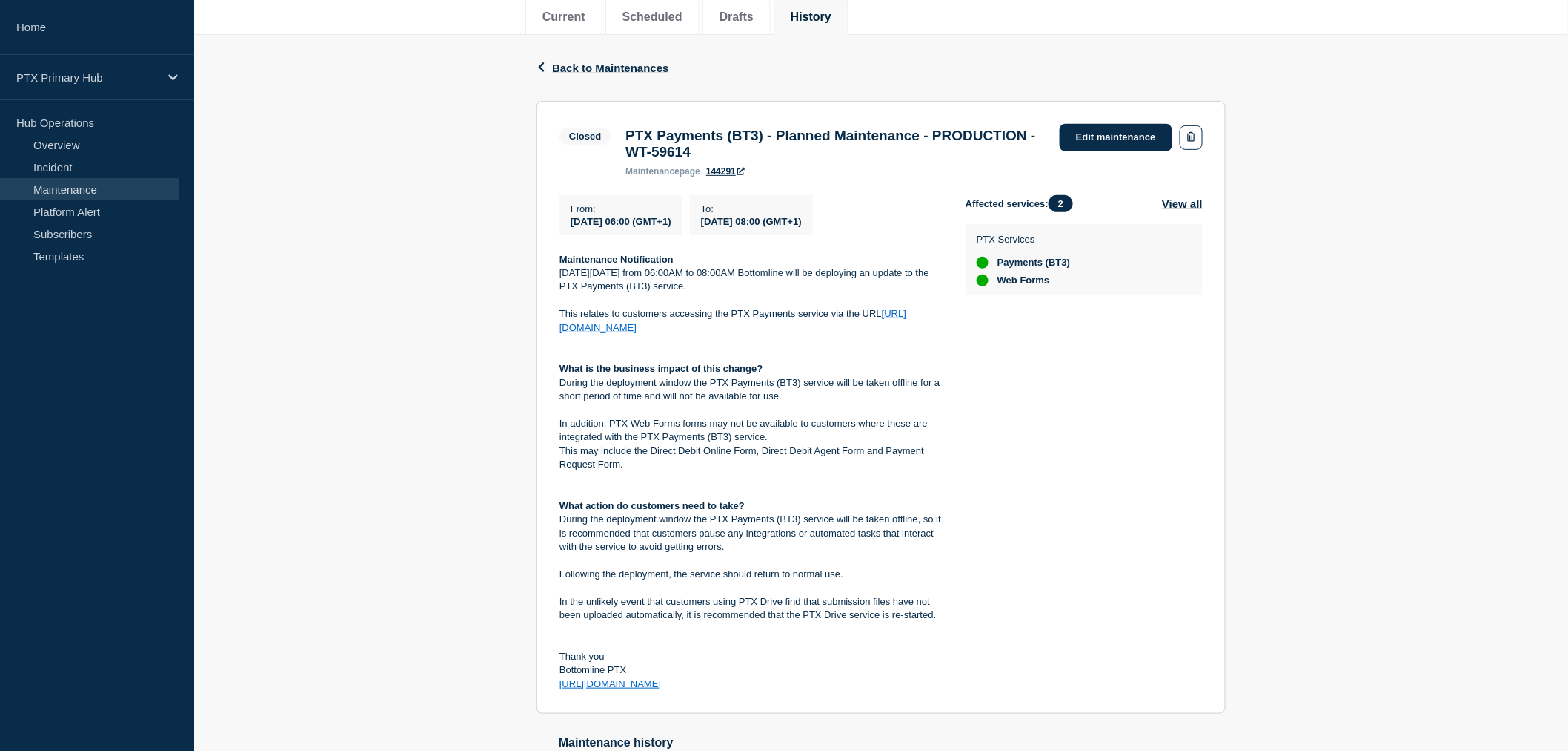
click at [796, 675] on div "From : 2025-09-30 06:00 (GMT+1) To : 2025-09-30 08:00 (GMT+1) Maintenance Notif…" at bounding box center [762, 443] width 406 height 496
copy div "Maintenance Notification On Tuesday 30th September from 06:00AM to 08:00AM Bott…"
click at [791, 160] on h3 "PTX Payments (BT3) - Planned Maintenance - PRODUCTION - WT-59614" at bounding box center [835, 144] width 419 height 33
drag, startPoint x: 834, startPoint y: 155, endPoint x: 631, endPoint y: 135, distance: 204.0
click at [626, 133] on h3 "PTX Payments (BT3) - Planned Maintenance - PRODUCTION - WT-59614" at bounding box center [835, 144] width 419 height 33
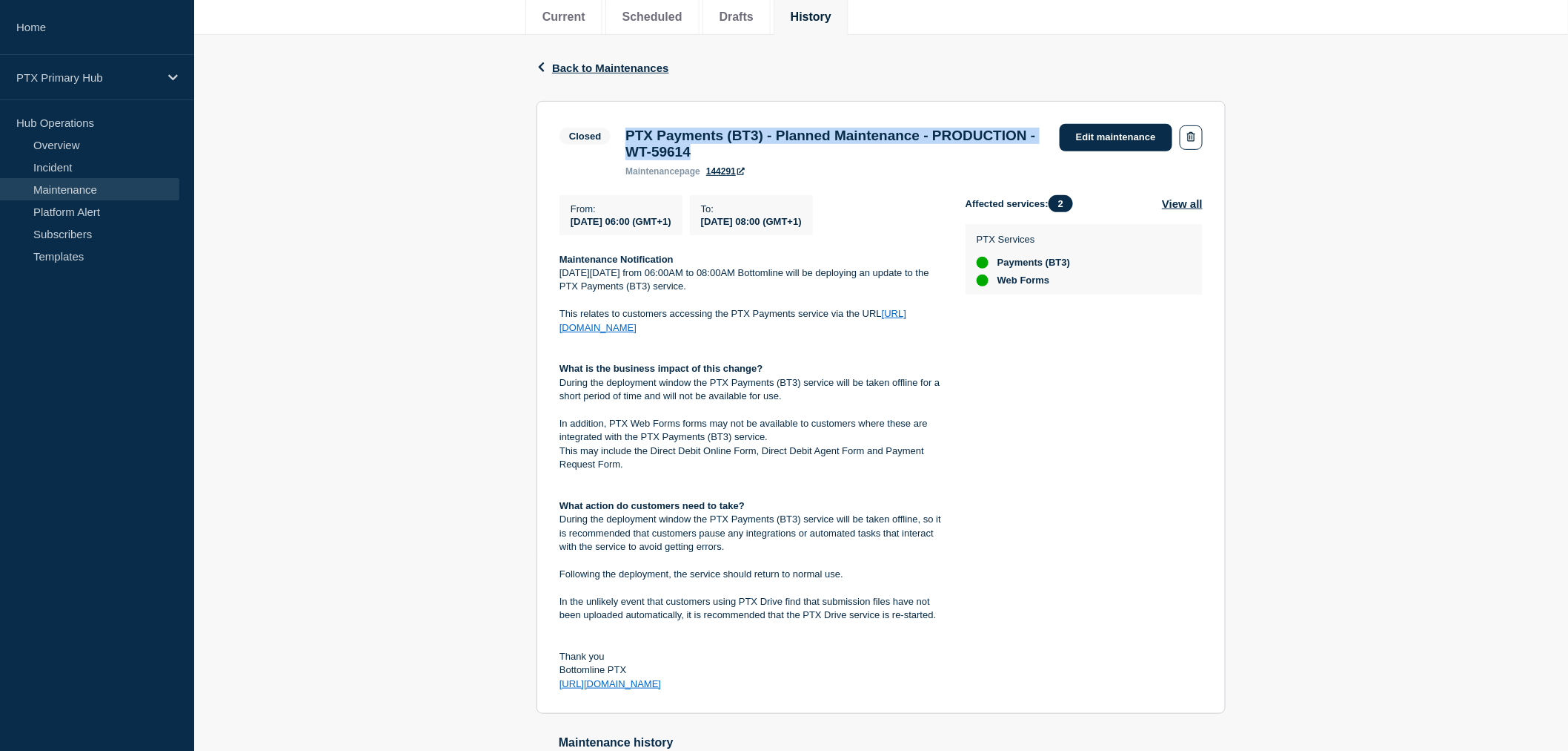
copy h3 "PTX Payments (BT3) - Planned Maintenance - PRODUCTION - WT-59614"
click at [1077, 535] on div "Affected services: 2 View all PTX Services Payments (BT3) Web Forms" at bounding box center [1084, 443] width 237 height 496
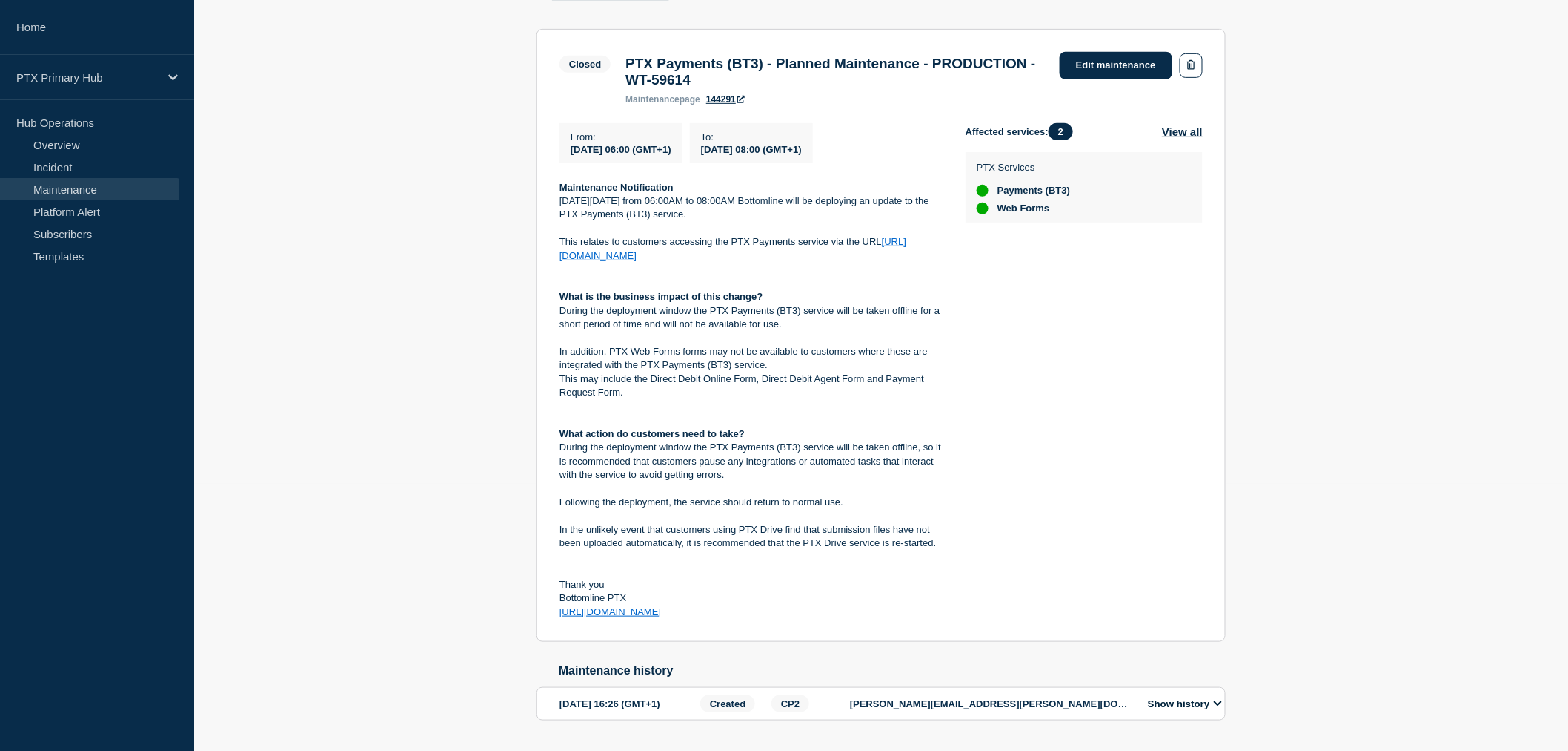
scroll to position [164, 0]
